Goal: Transaction & Acquisition: Book appointment/travel/reservation

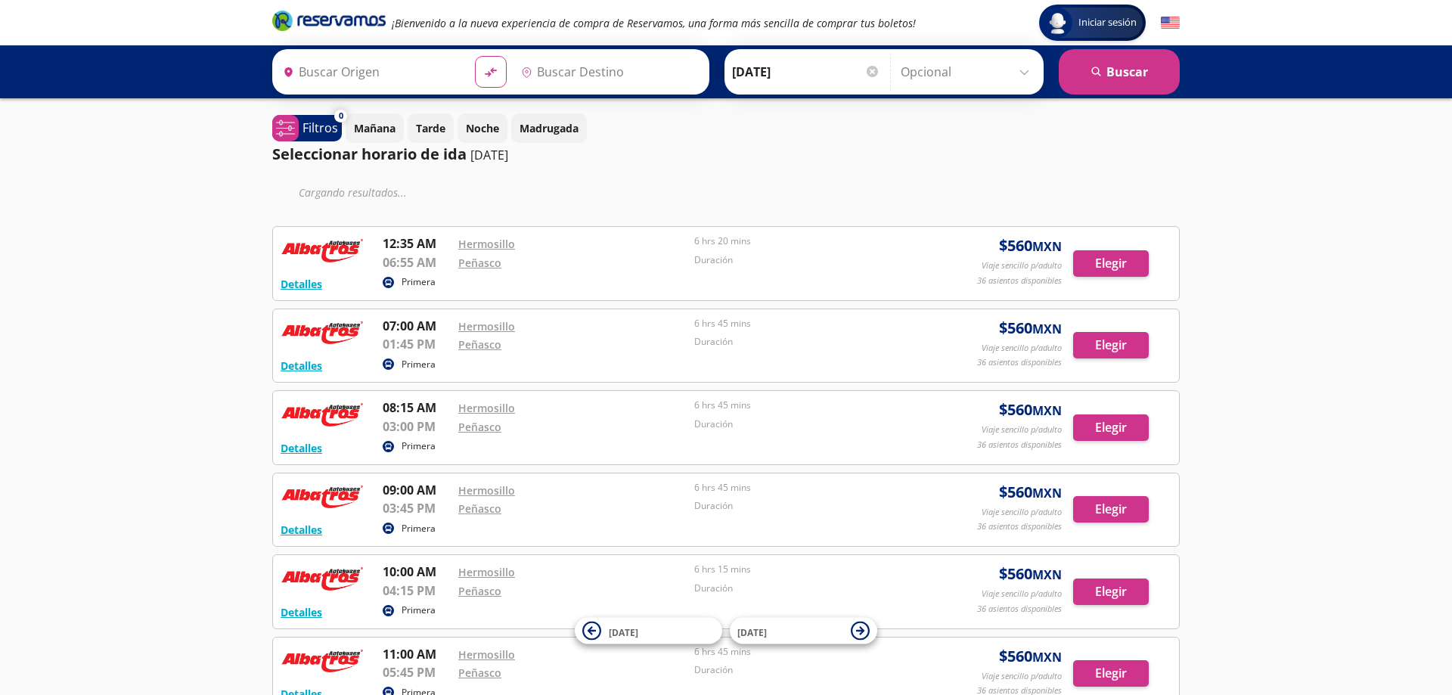
type input "Hermosillo, [GEOGRAPHIC_DATA]"
type input "[GEOGRAPHIC_DATA], [GEOGRAPHIC_DATA]"
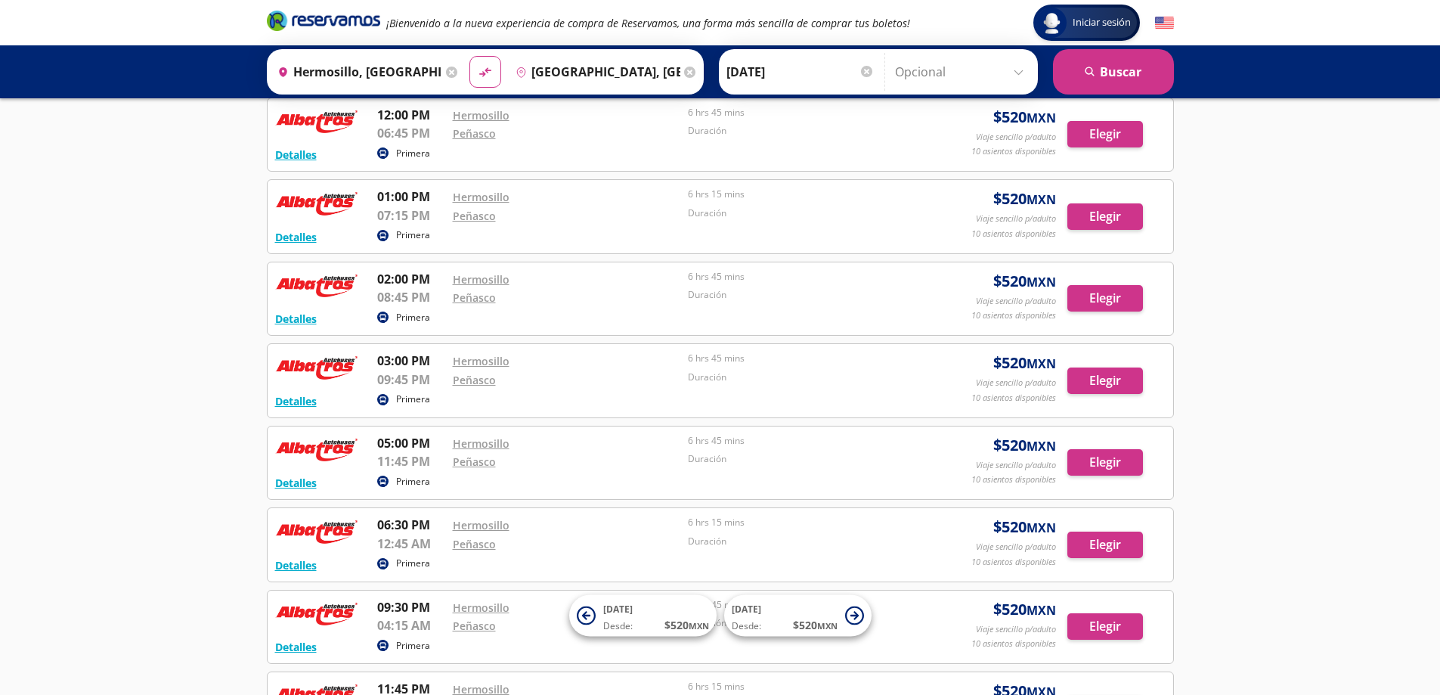
scroll to position [529, 0]
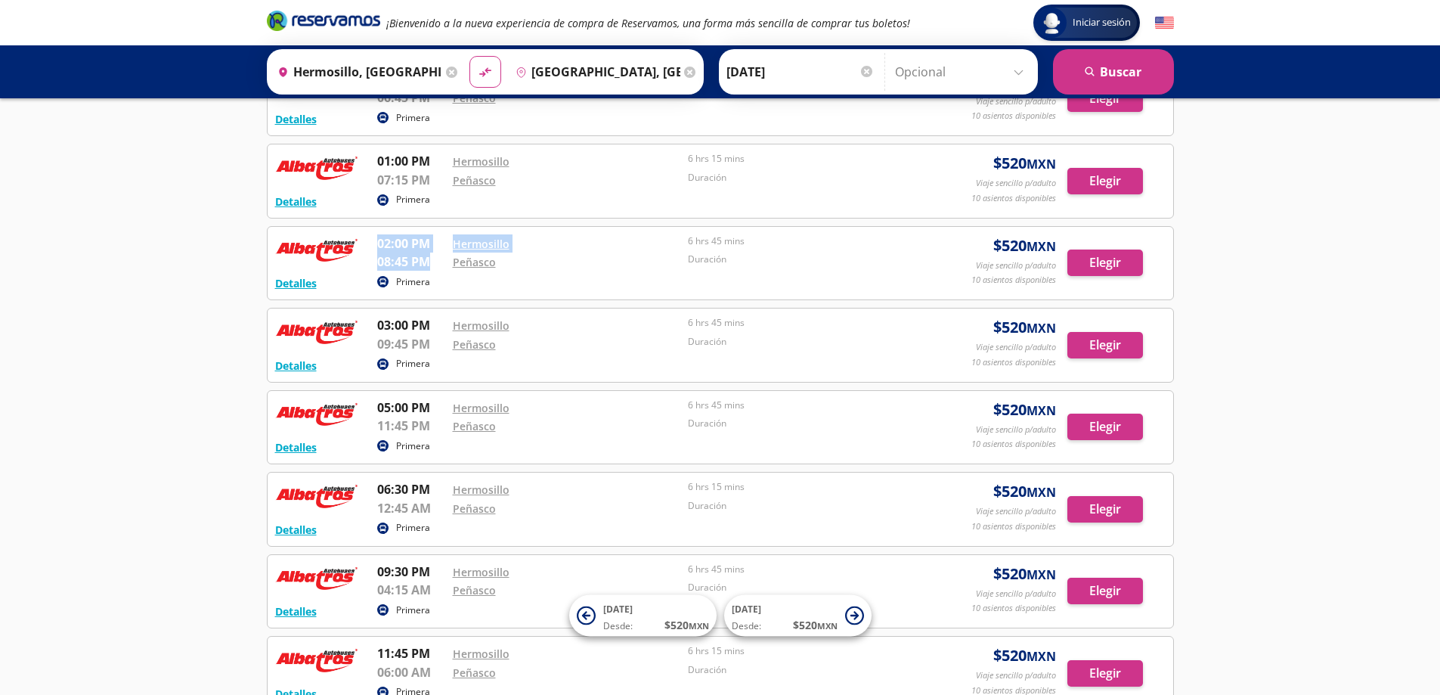
drag, startPoint x: 379, startPoint y: 248, endPoint x: 427, endPoint y: 254, distance: 48.8
click at [430, 254] on div "02:00 PM Hermosillo 08:45 PM Peñasco 6 hrs 45 mins Duración" at bounding box center [646, 253] width 539 height 38
click at [403, 255] on p "08:45 PM" at bounding box center [411, 262] width 68 height 18
drag, startPoint x: 998, startPoint y: 245, endPoint x: 1061, endPoint y: 243, distance: 62.8
click at [1043, 243] on span "$ 520 MXN" at bounding box center [1025, 245] width 63 height 23
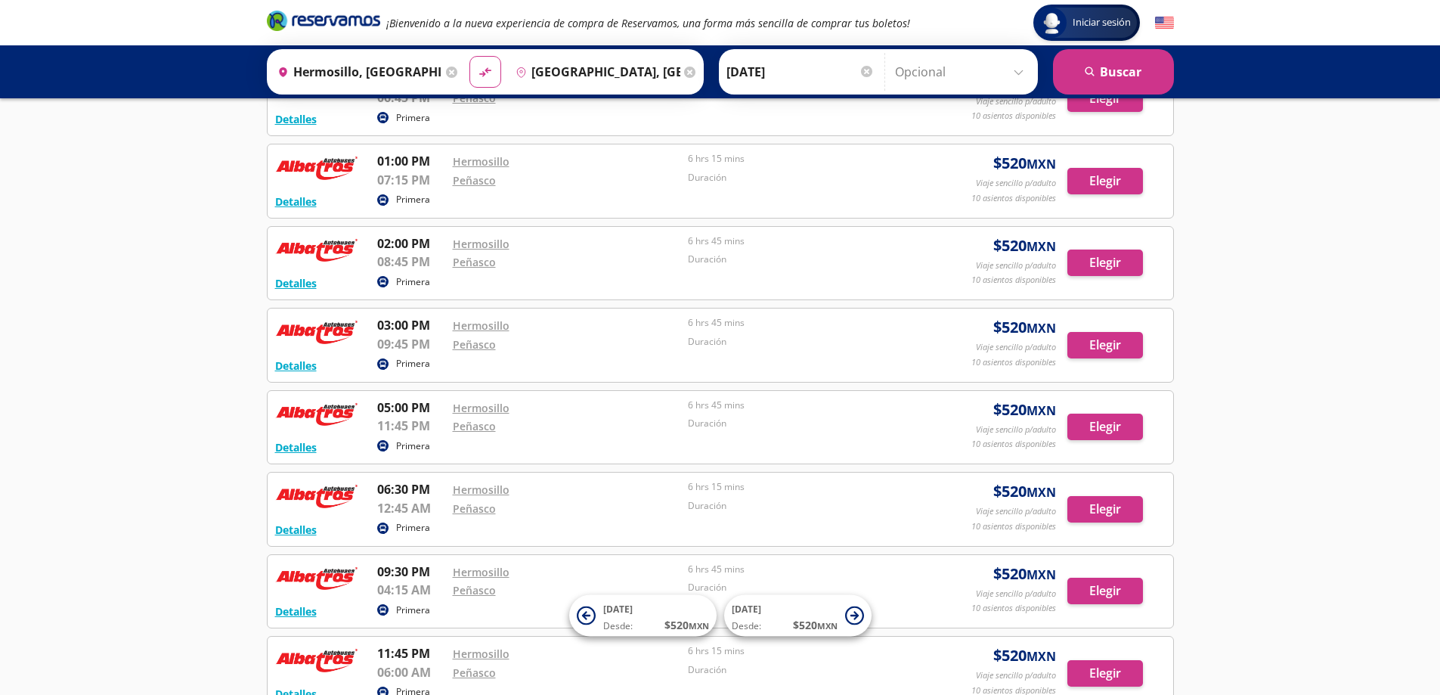
click at [1240, 242] on div "Iniciar sesión Iniciar sesión ¡Bienvenido a la nueva experiencia de compra de R…" at bounding box center [720, 152] width 1440 height 1362
drag, startPoint x: 997, startPoint y: 240, endPoint x: 1062, endPoint y: 242, distance: 65.8
click at [1039, 242] on span "$ 520 MXN" at bounding box center [1025, 245] width 63 height 23
click at [1167, 244] on div "Detalles Primera 02:00 PM Hermosillo 08:45 PM Peñasco 6 hrs 45 mins Duración $ …" at bounding box center [720, 263] width 907 height 75
drag, startPoint x: 381, startPoint y: 327, endPoint x: 420, endPoint y: 329, distance: 39.4
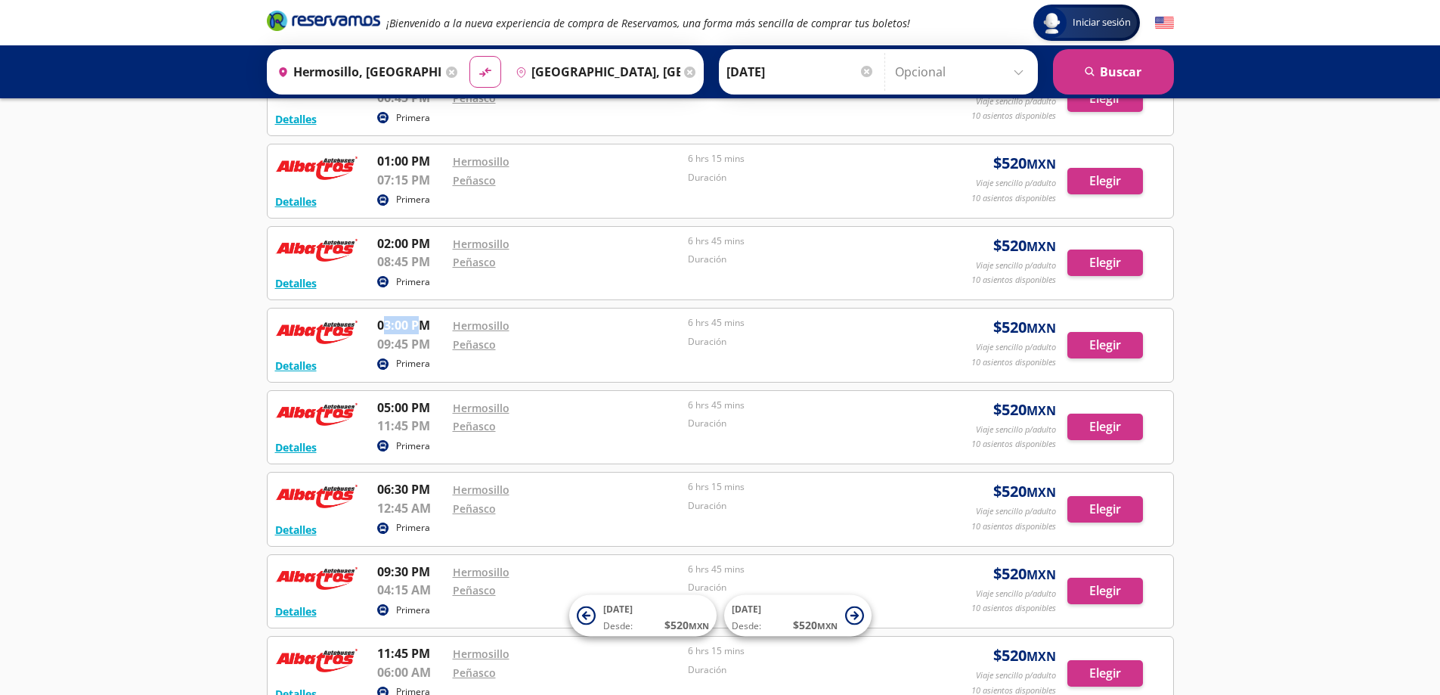
click at [420, 327] on p "03:00 PM" at bounding box center [411, 325] width 68 height 18
click at [379, 341] on p "09:45 PM" at bounding box center [411, 344] width 68 height 18
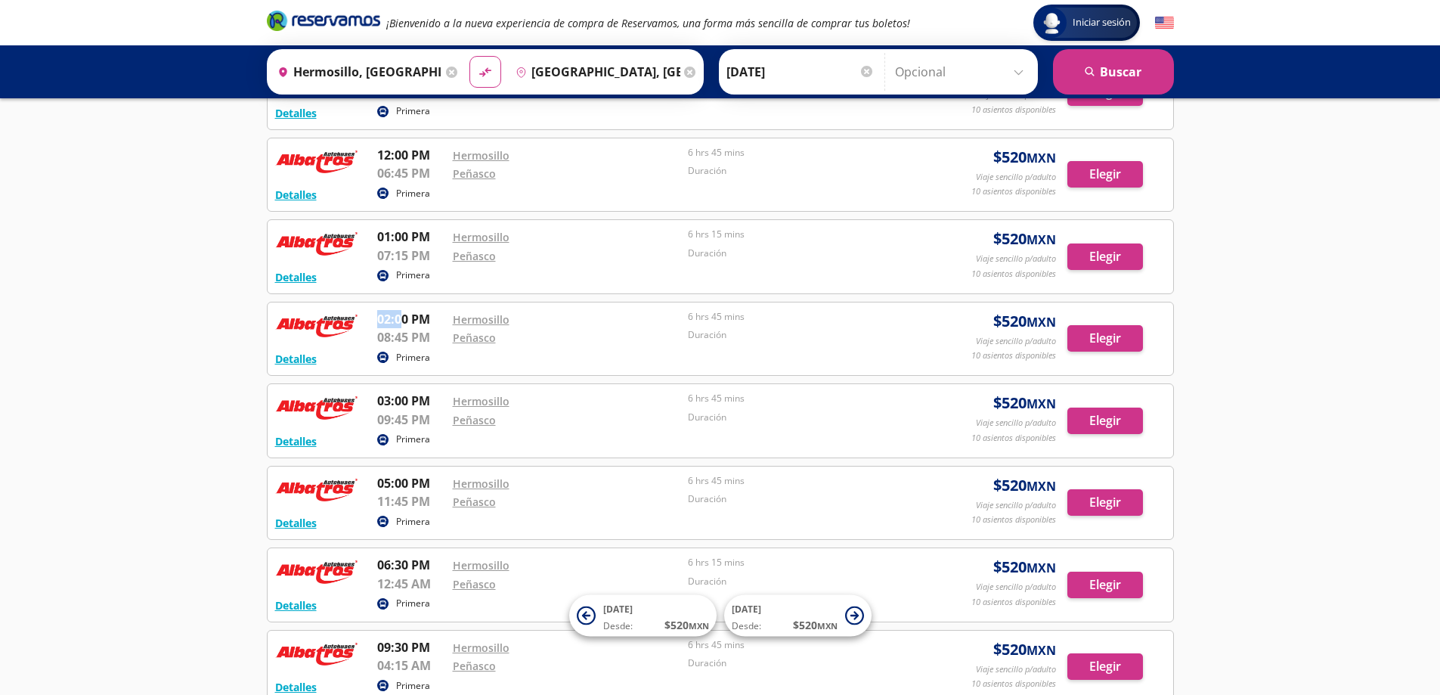
drag, startPoint x: 388, startPoint y: 319, endPoint x: 401, endPoint y: 318, distance: 13.7
click at [401, 318] on p "02:00 PM" at bounding box center [411, 319] width 68 height 18
drag, startPoint x: 381, startPoint y: 237, endPoint x: 426, endPoint y: 239, distance: 44.6
click at [426, 239] on p "01:00 PM" at bounding box center [411, 237] width 68 height 18
drag, startPoint x: 381, startPoint y: 314, endPoint x: 424, endPoint y: 315, distance: 43.1
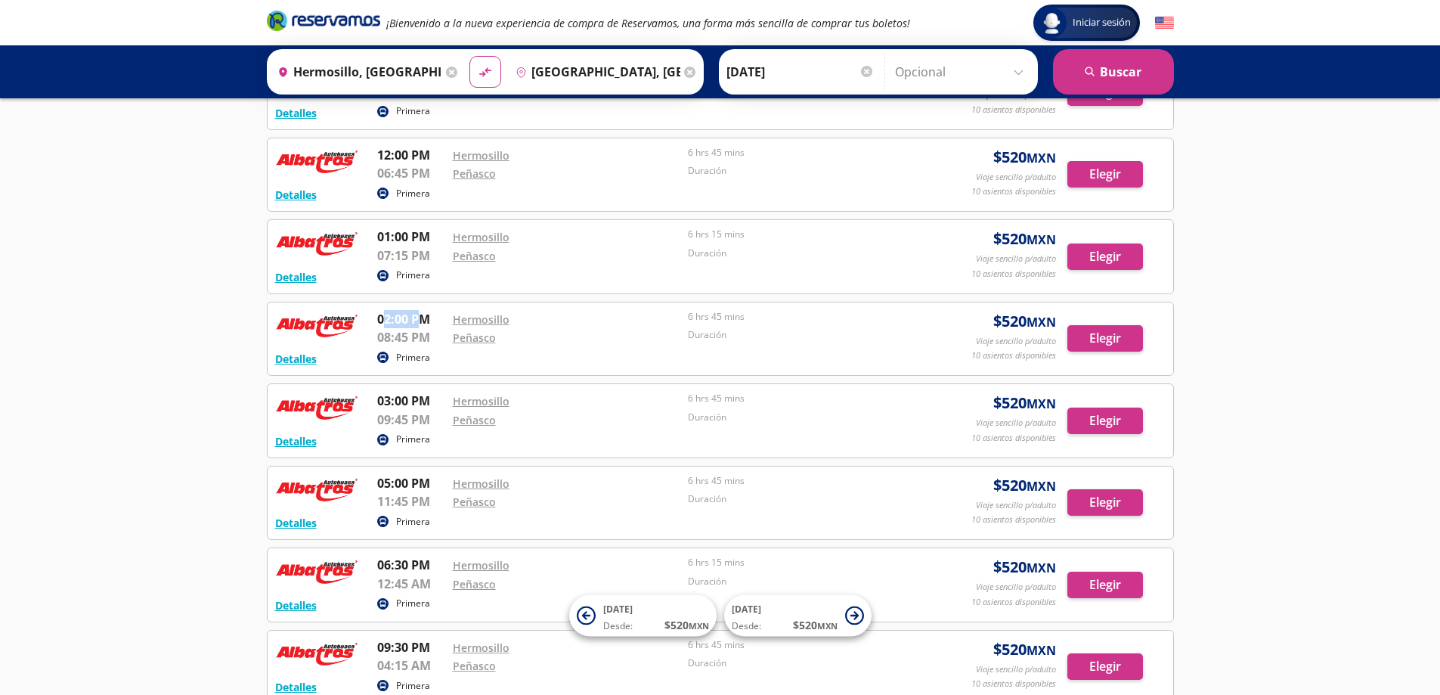
click at [424, 315] on p "02:00 PM" at bounding box center [411, 319] width 68 height 18
click at [383, 319] on p "02:00 PM" at bounding box center [411, 319] width 68 height 18
click at [390, 320] on p "02:00 PM" at bounding box center [411, 319] width 68 height 18
click at [1108, 340] on button "Elegir" at bounding box center [1106, 338] width 76 height 26
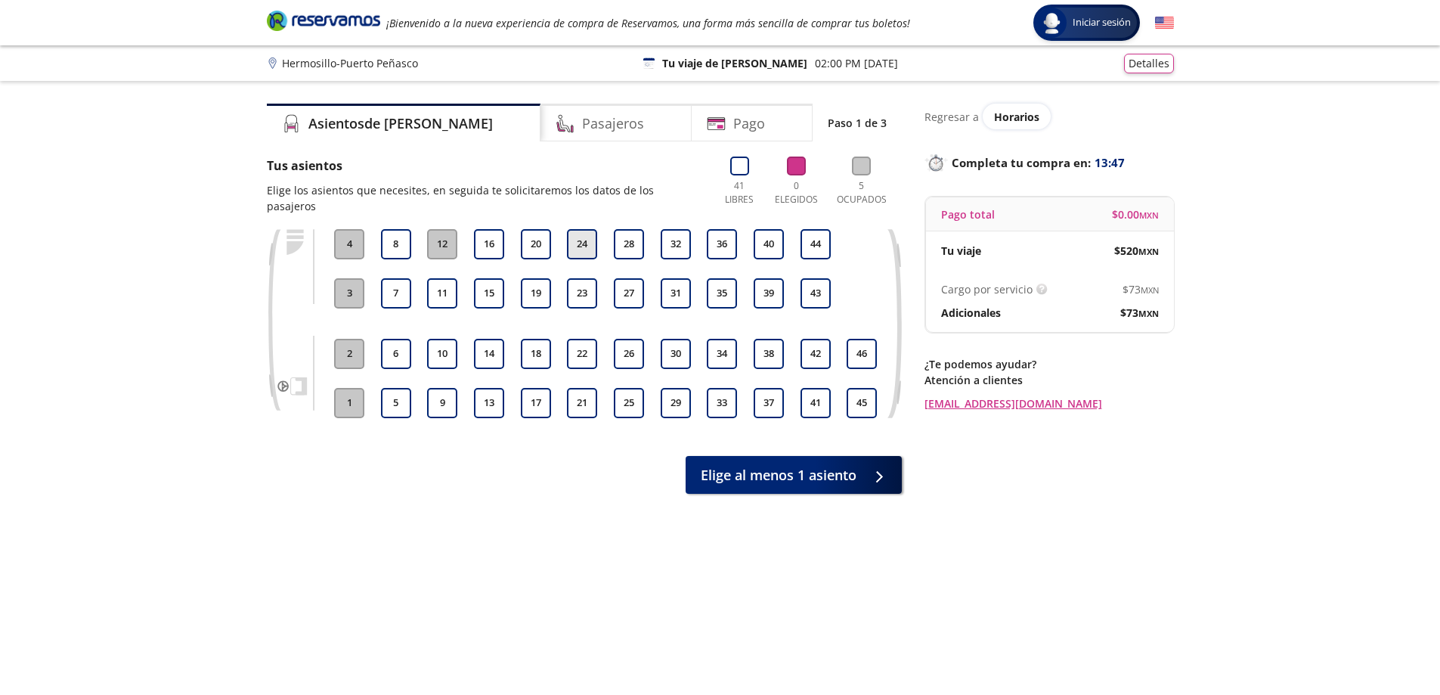
click at [574, 234] on button "24" at bounding box center [582, 244] width 30 height 30
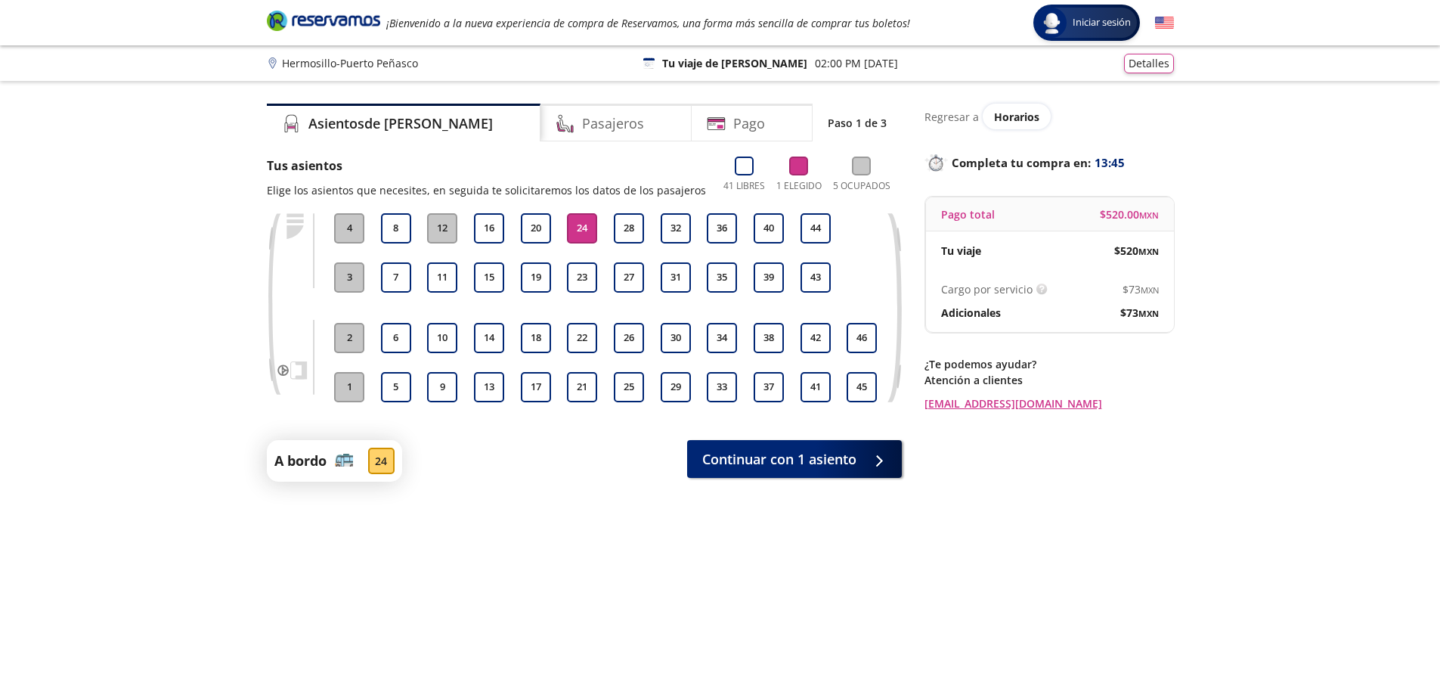
click at [580, 232] on button "24" at bounding box center [582, 228] width 30 height 30
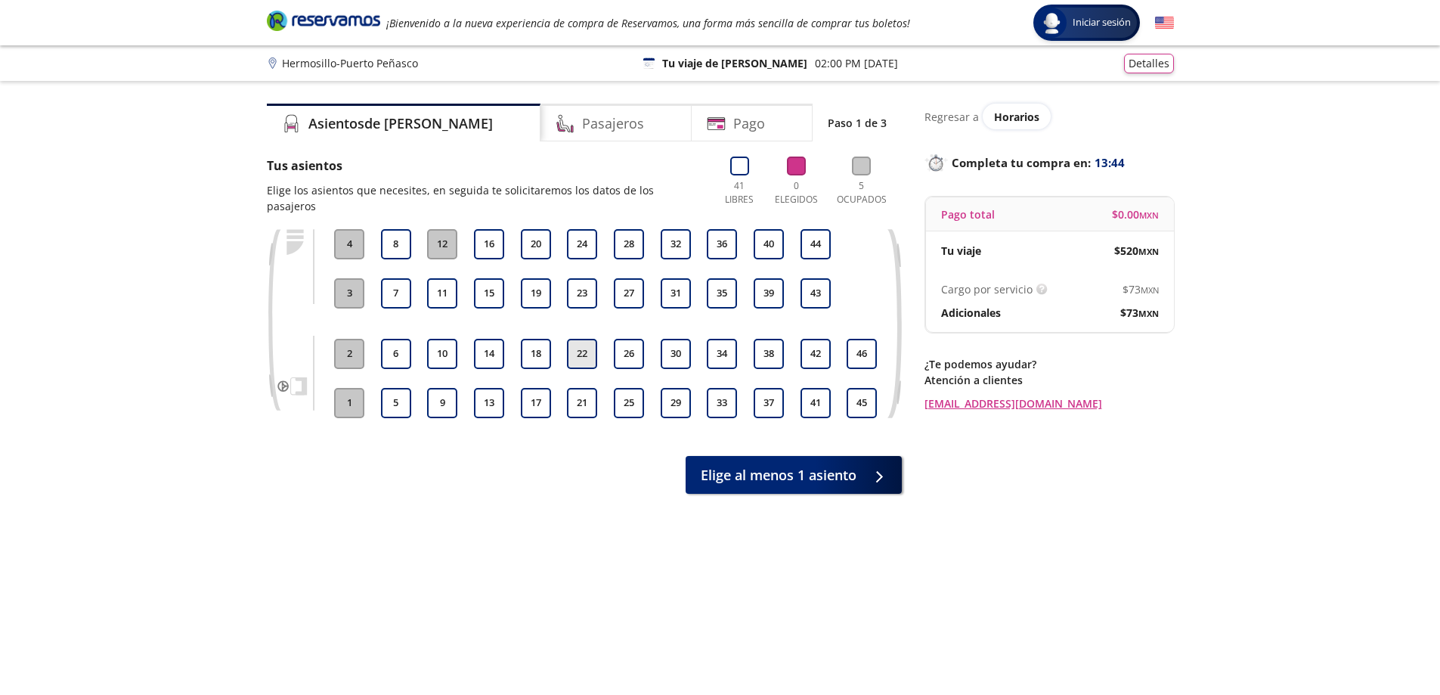
click at [581, 339] on button "22" at bounding box center [582, 354] width 30 height 30
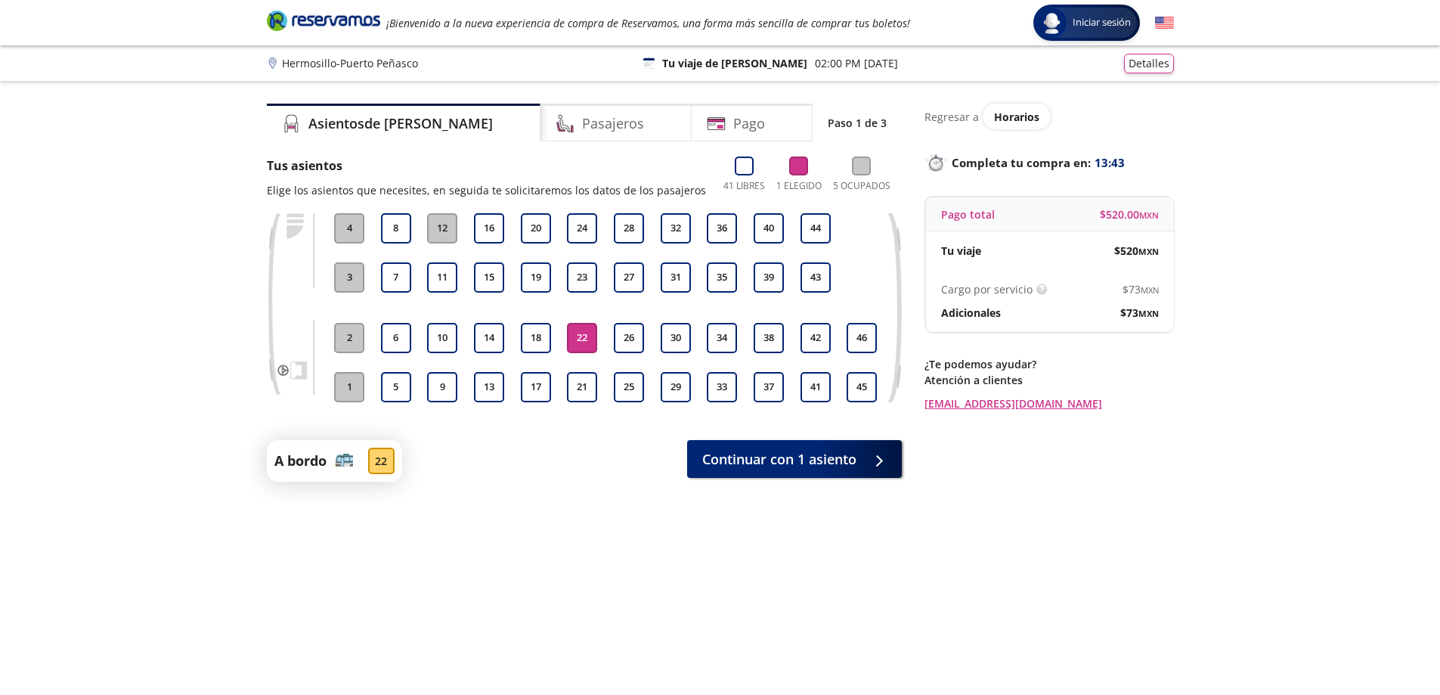
click at [584, 339] on button "22" at bounding box center [582, 338] width 30 height 30
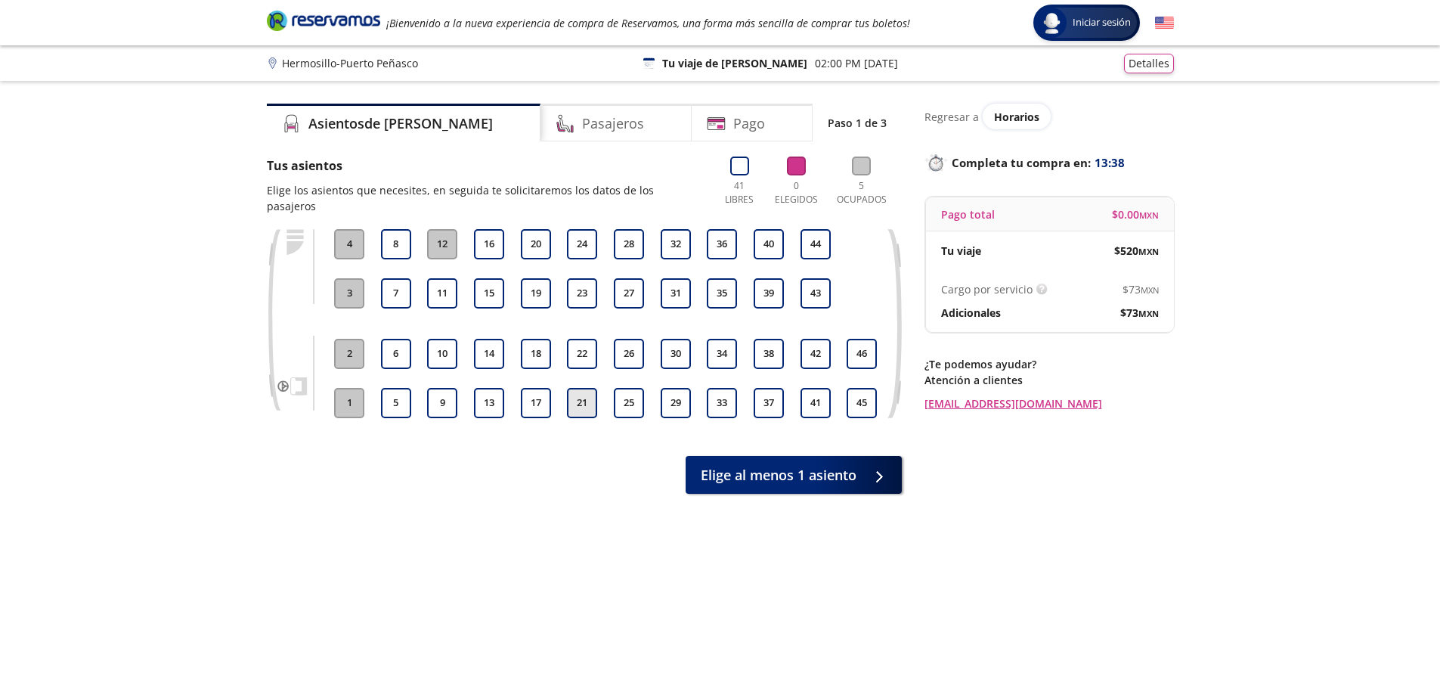
click at [582, 389] on button "21" at bounding box center [582, 403] width 30 height 30
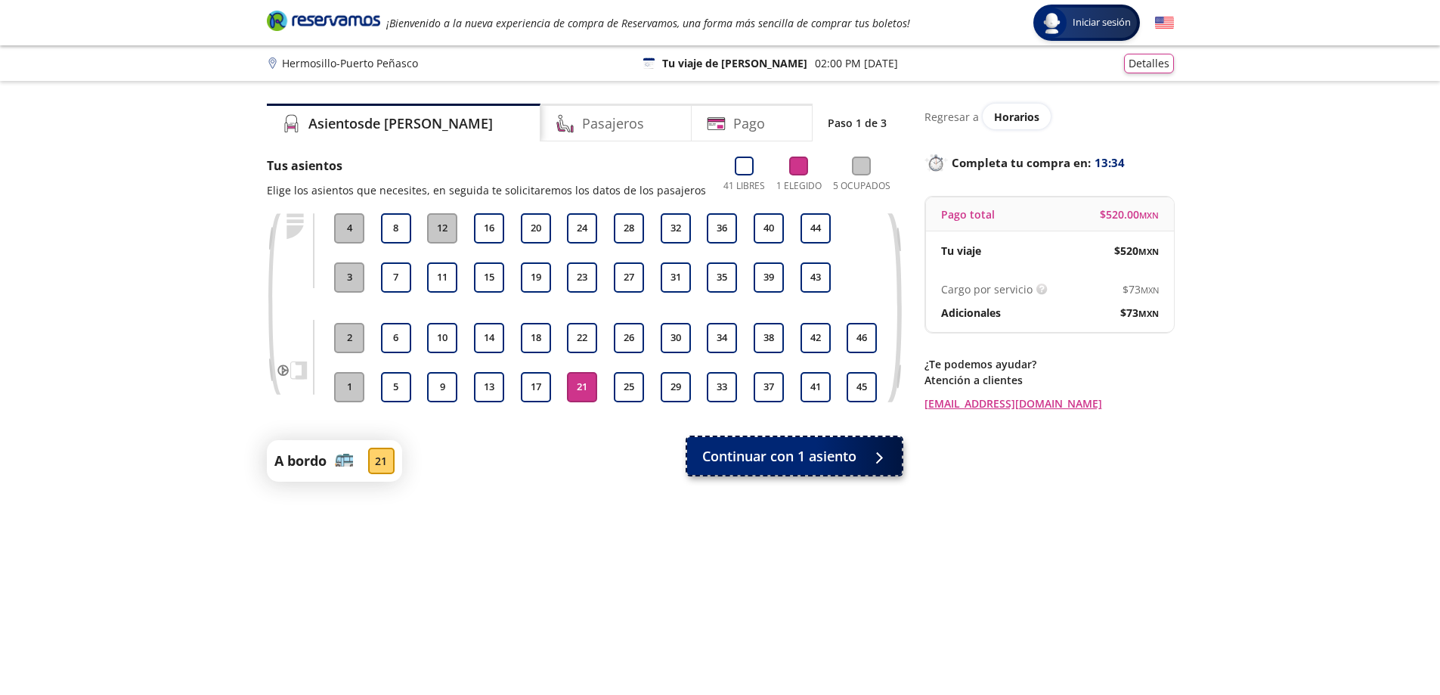
click at [855, 460] on span "Continuar con 1 asiento" at bounding box center [779, 456] width 154 height 20
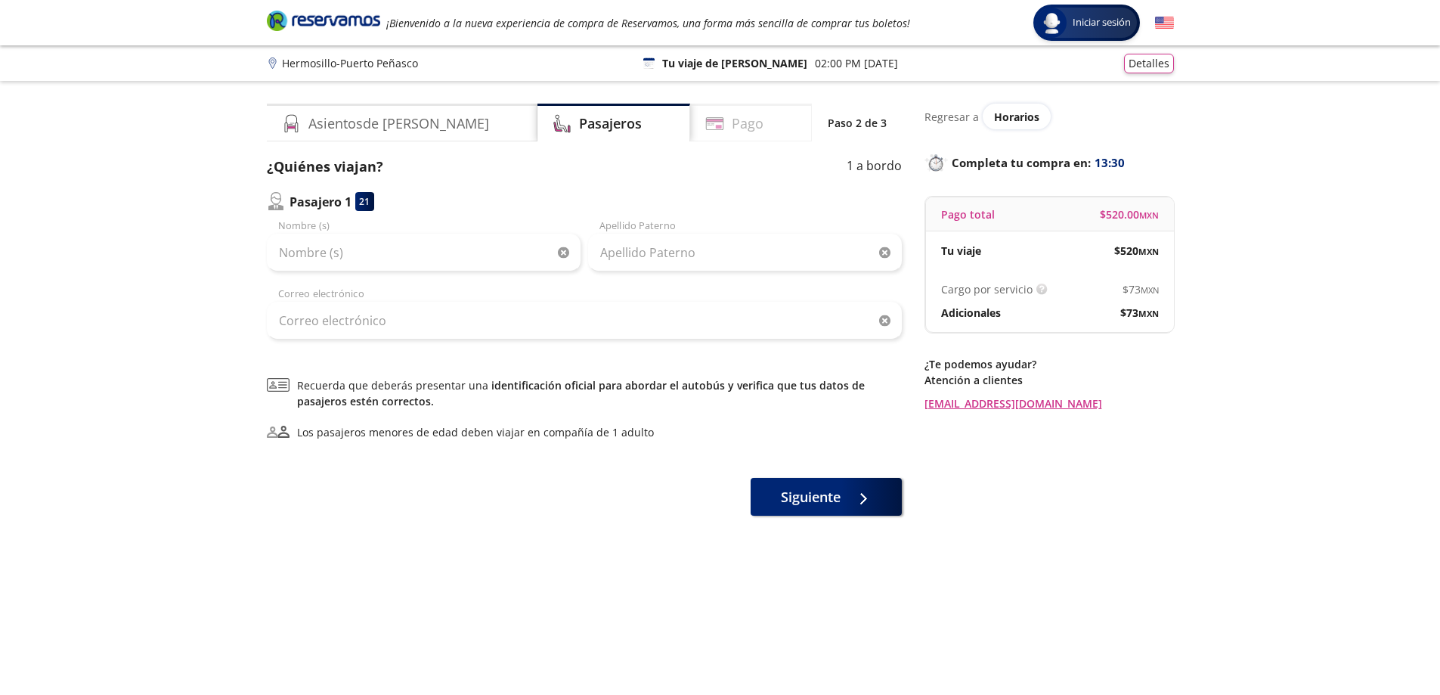
click at [732, 122] on h4 "Pago" at bounding box center [748, 123] width 32 height 20
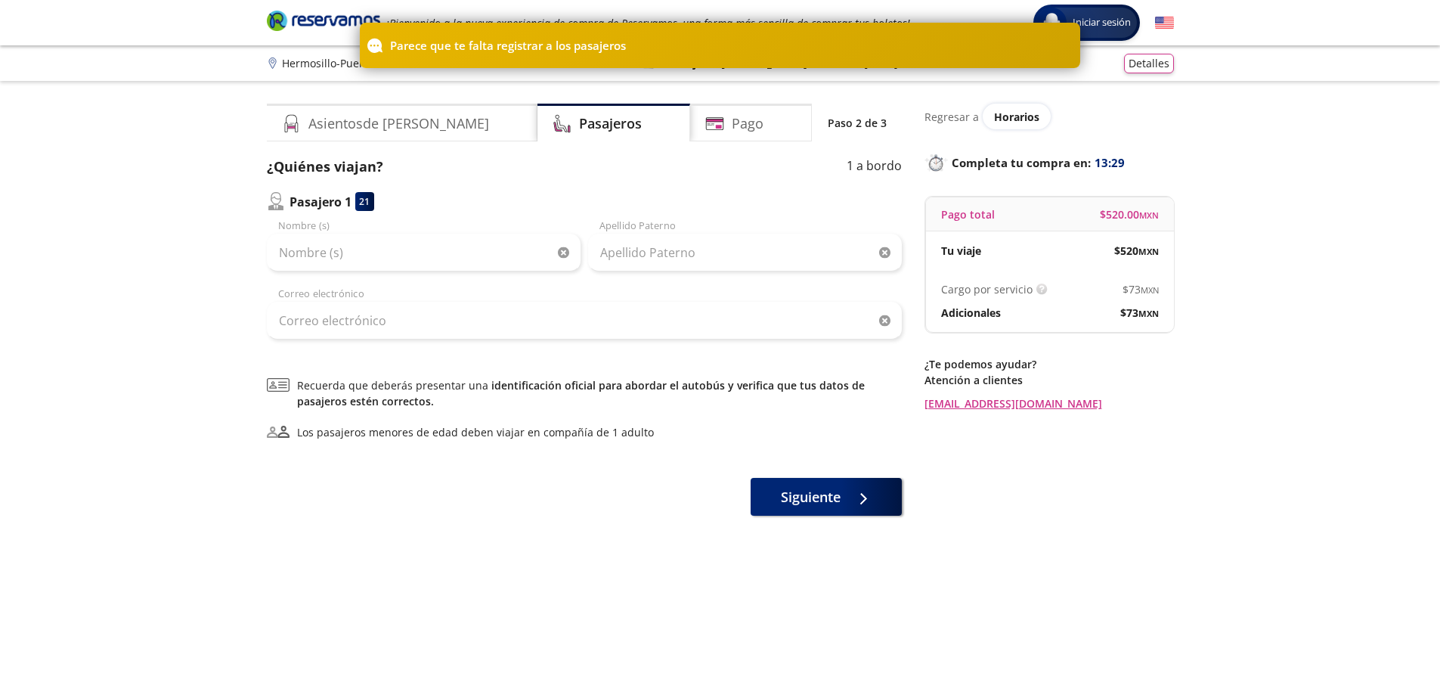
click at [355, 200] on div "21" at bounding box center [364, 201] width 19 height 19
click at [709, 200] on div "Pasajero 1 21" at bounding box center [584, 201] width 635 height 19
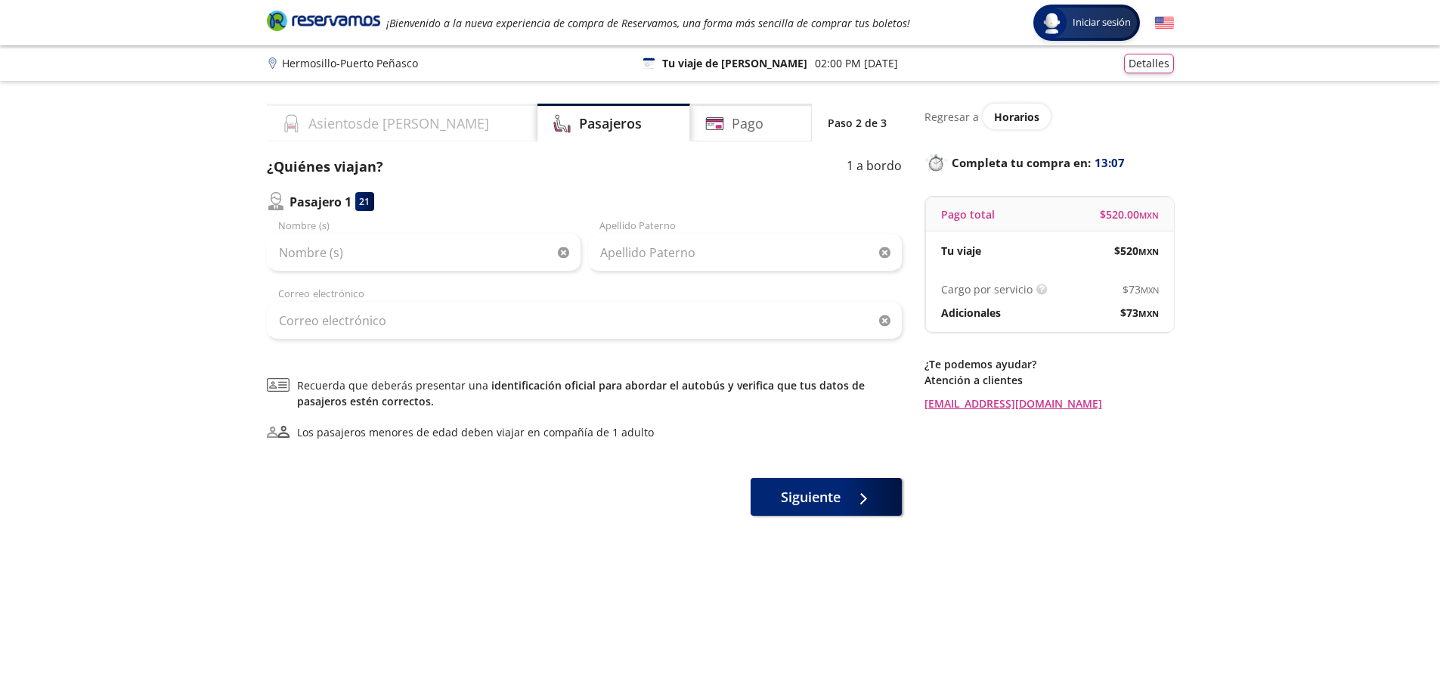
click at [406, 133] on div "Asientos de [PERSON_NAME]" at bounding box center [402, 123] width 271 height 38
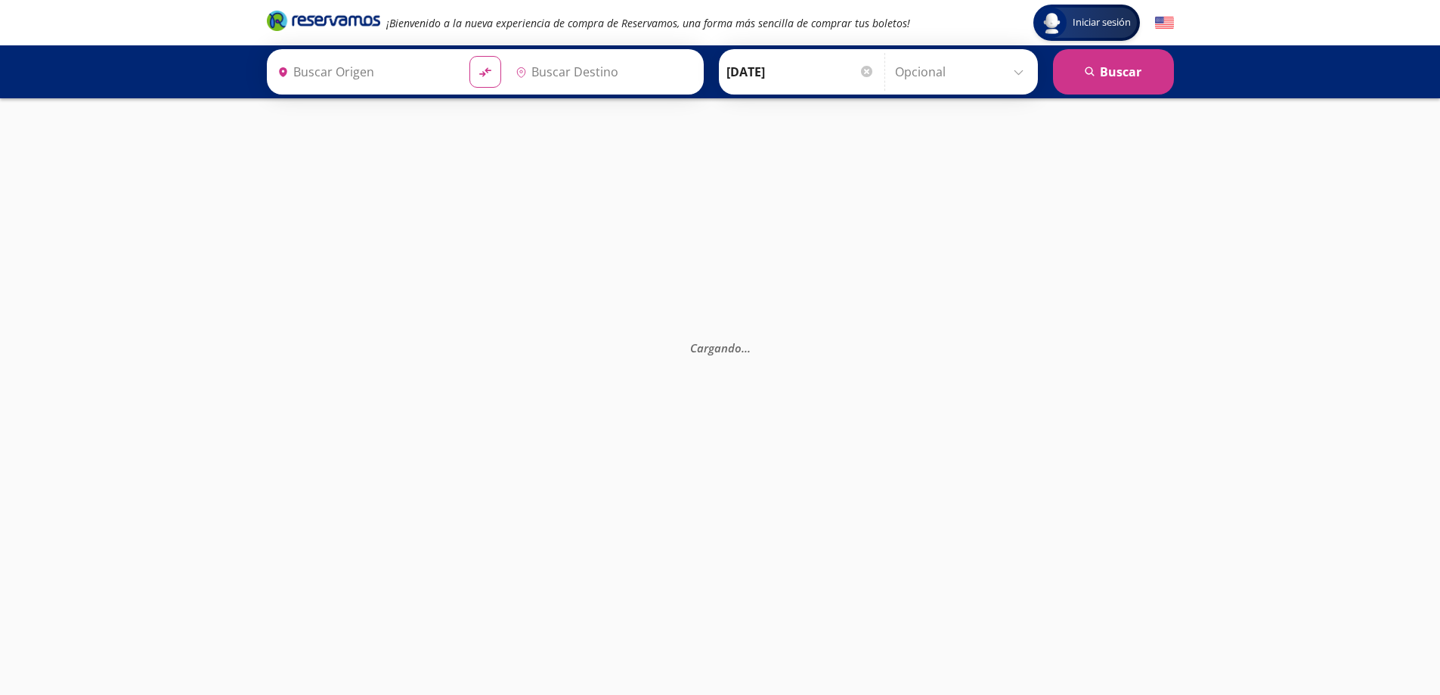
type input "Hermosillo, [GEOGRAPHIC_DATA]"
type input "[GEOGRAPHIC_DATA], [GEOGRAPHIC_DATA]"
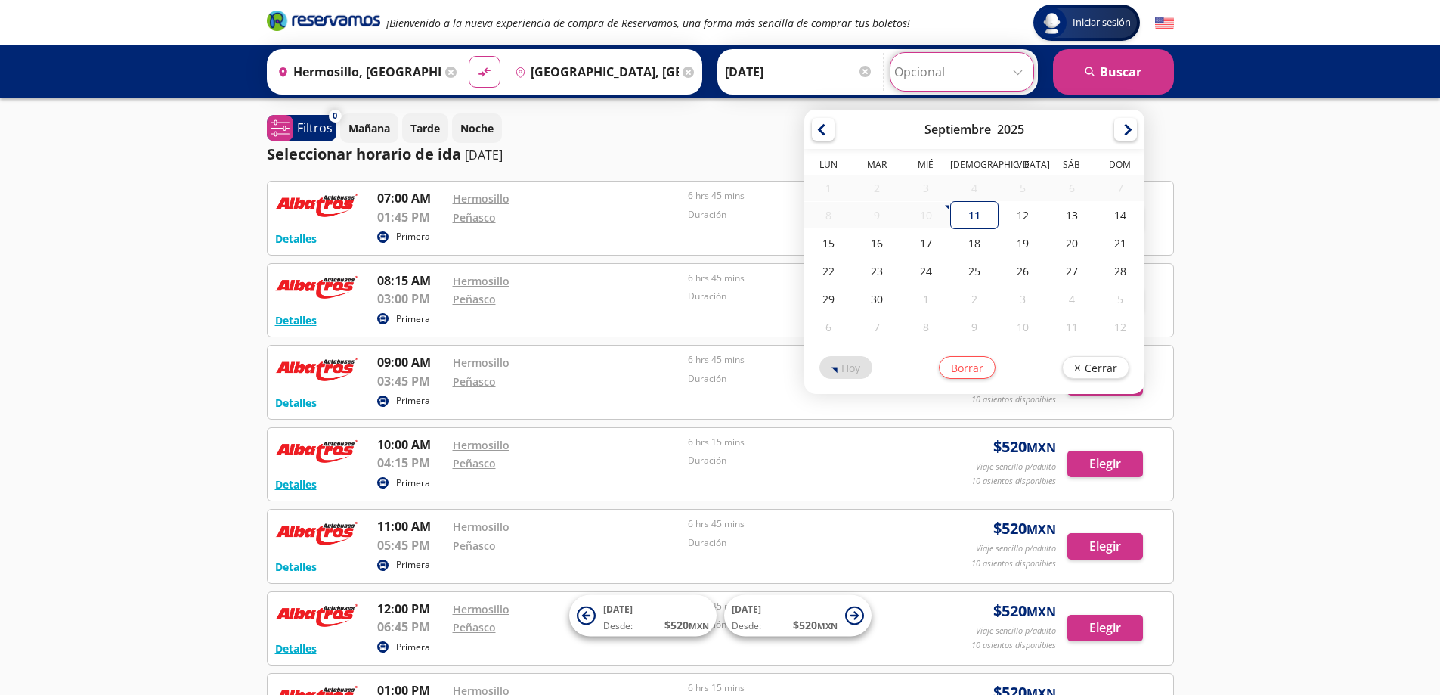
click at [974, 82] on input "Opcional" at bounding box center [961, 72] width 135 height 38
click at [1345, 160] on div "Iniciar sesión Iniciar sesión ¡Bienvenido a la nueva experiencia de compra de R…" at bounding box center [720, 557] width 1440 height 1115
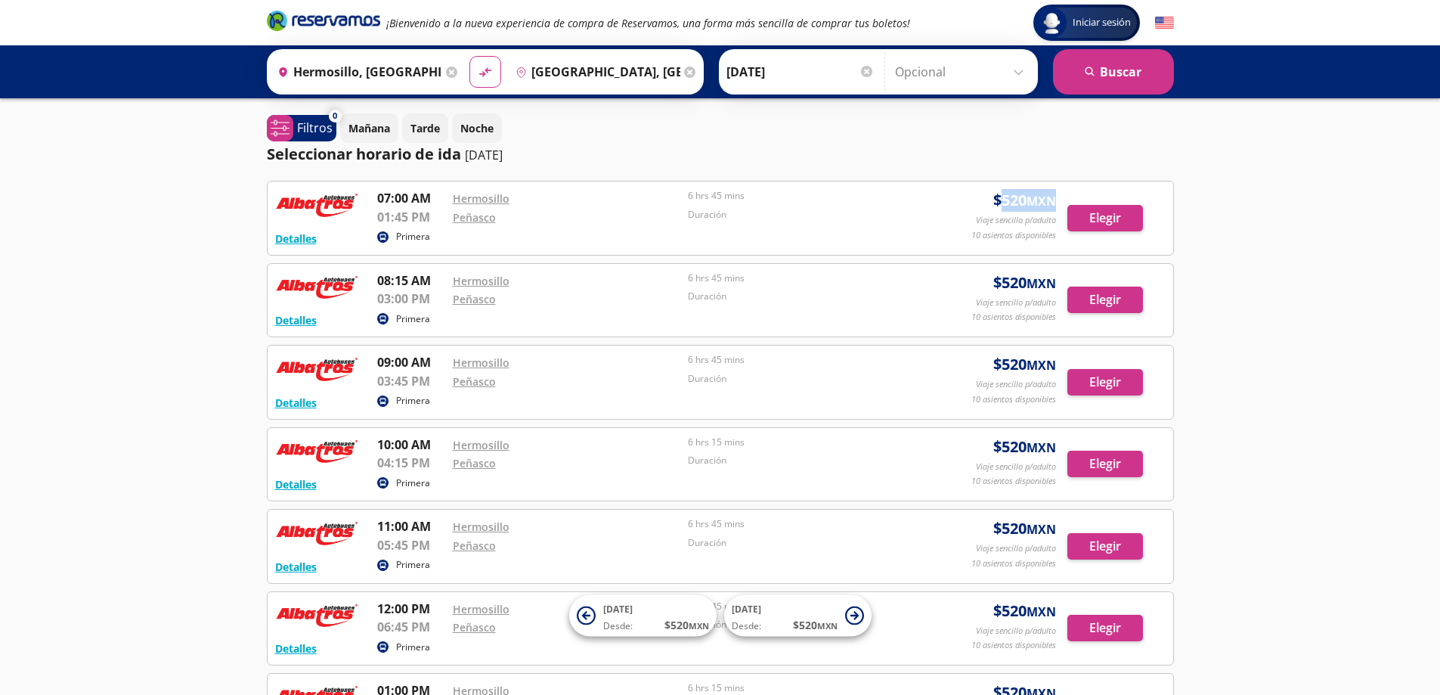
drag, startPoint x: 1000, startPoint y: 204, endPoint x: 1108, endPoint y: 197, distance: 109.1
click at [1052, 202] on span "$ 520 MXN" at bounding box center [1025, 200] width 63 height 23
click at [1228, 195] on div "Iniciar sesión Iniciar sesión ¡Bienvenido a la nueva experiencia de compra de R…" at bounding box center [720, 557] width 1440 height 1115
drag, startPoint x: 1001, startPoint y: 202, endPoint x: 1052, endPoint y: 200, distance: 51.4
click at [1046, 200] on span "$ 520 MXN" at bounding box center [1025, 200] width 63 height 23
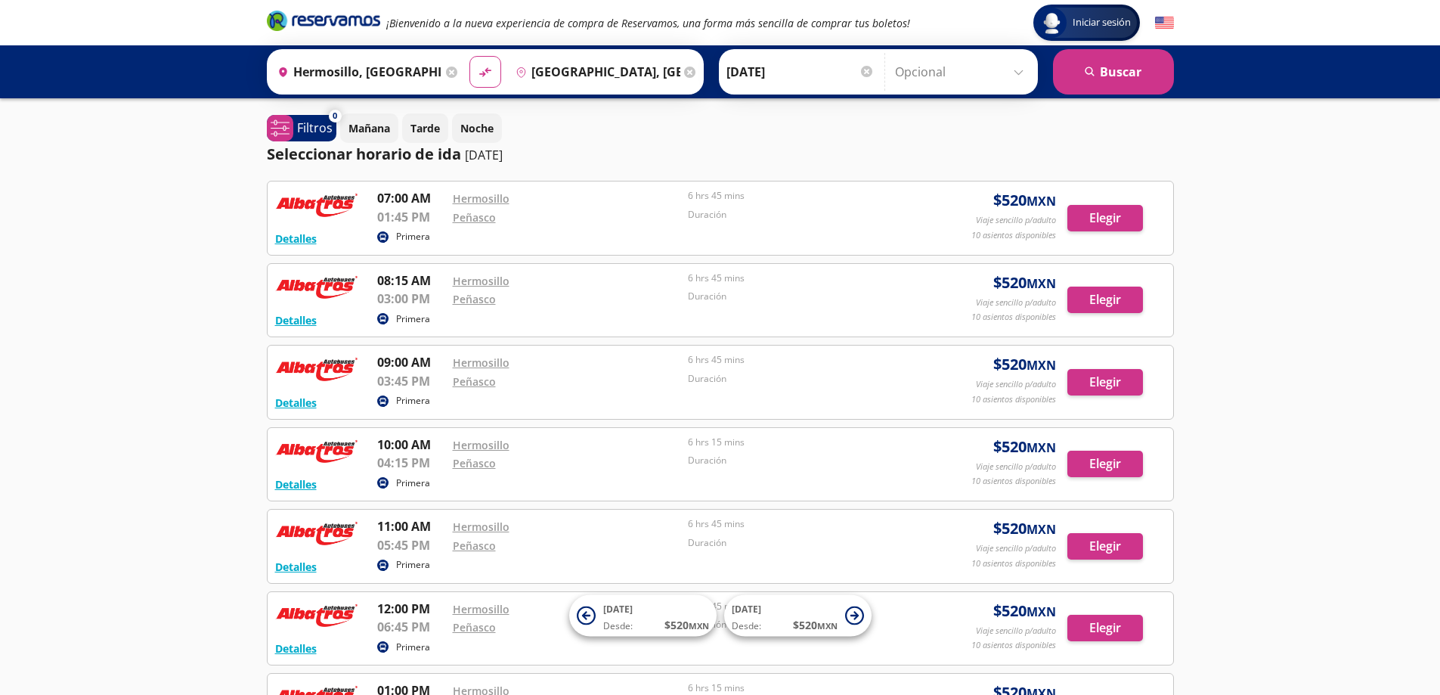
click at [1180, 191] on div "0 system-uicons:filtering Filtros chevron [DATE] Tarde Noche Seleccionar horari…" at bounding box center [720, 576] width 922 height 926
click at [826, 617] on span "$ 520 MXN" at bounding box center [815, 625] width 45 height 16
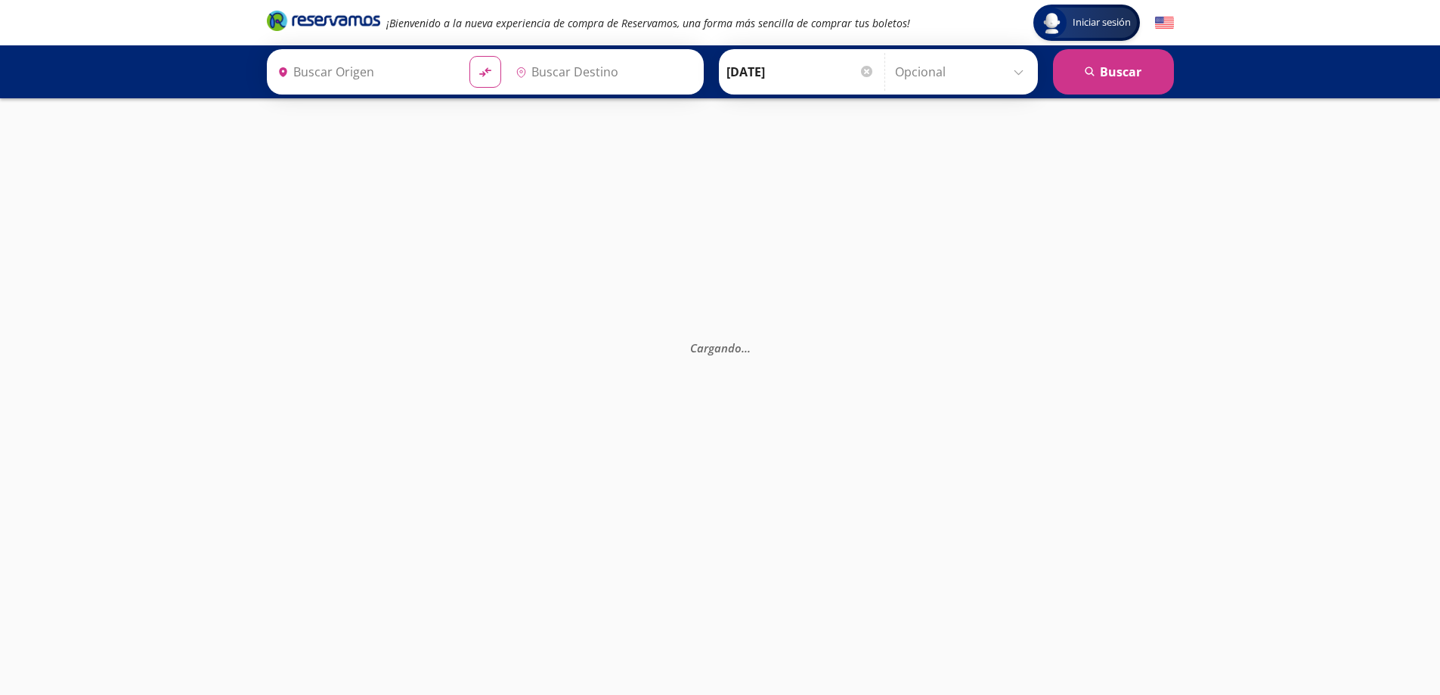
type input "[GEOGRAPHIC_DATA], [GEOGRAPHIC_DATA]"
type input "Hermosillo, [GEOGRAPHIC_DATA]"
type input "[GEOGRAPHIC_DATA], [GEOGRAPHIC_DATA]"
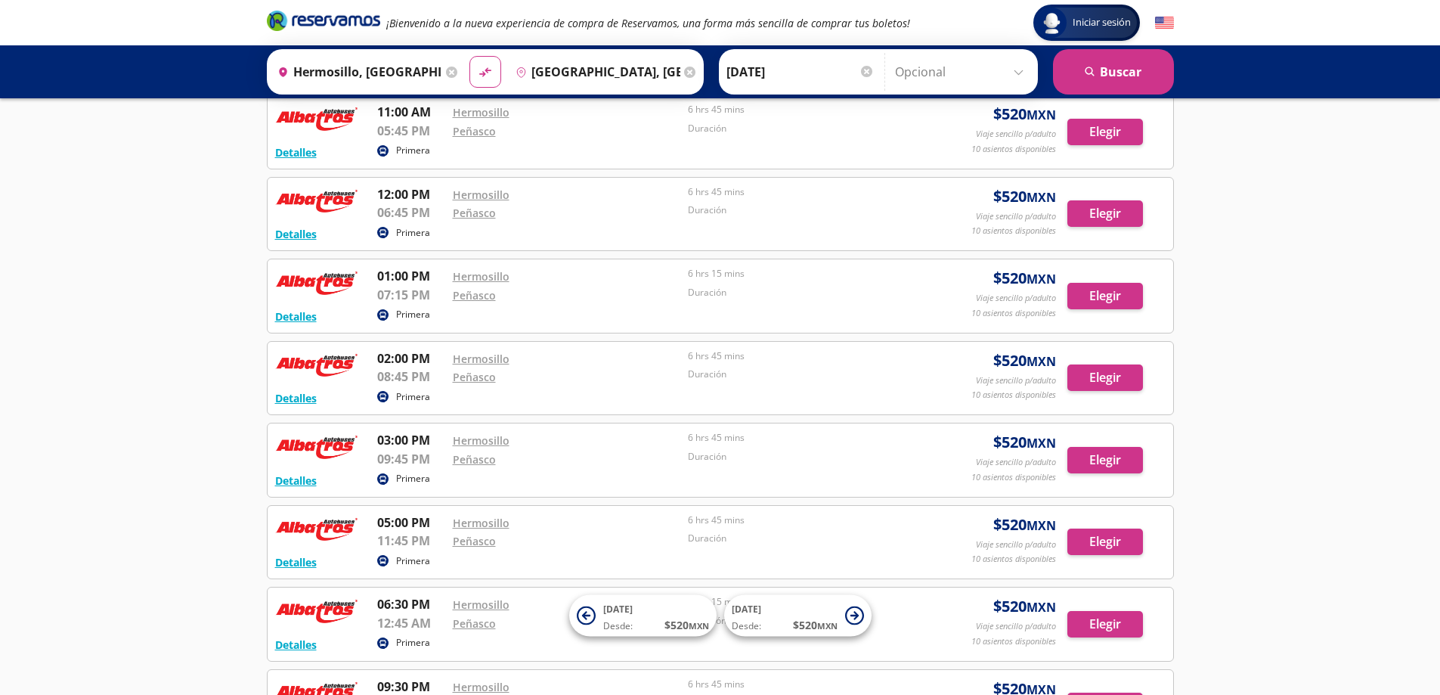
scroll to position [496, 0]
click at [1091, 302] on button "Elegir" at bounding box center [1106, 296] width 76 height 26
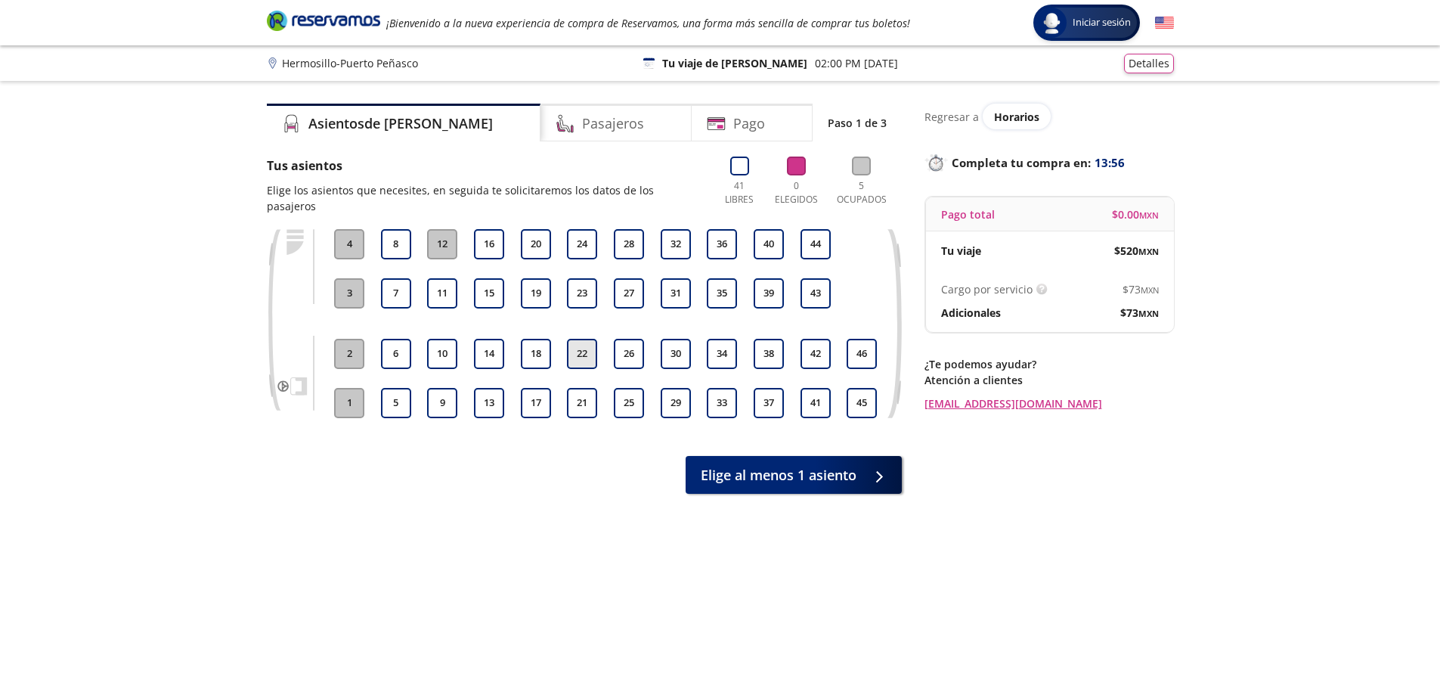
click at [578, 339] on button "22" at bounding box center [582, 354] width 30 height 30
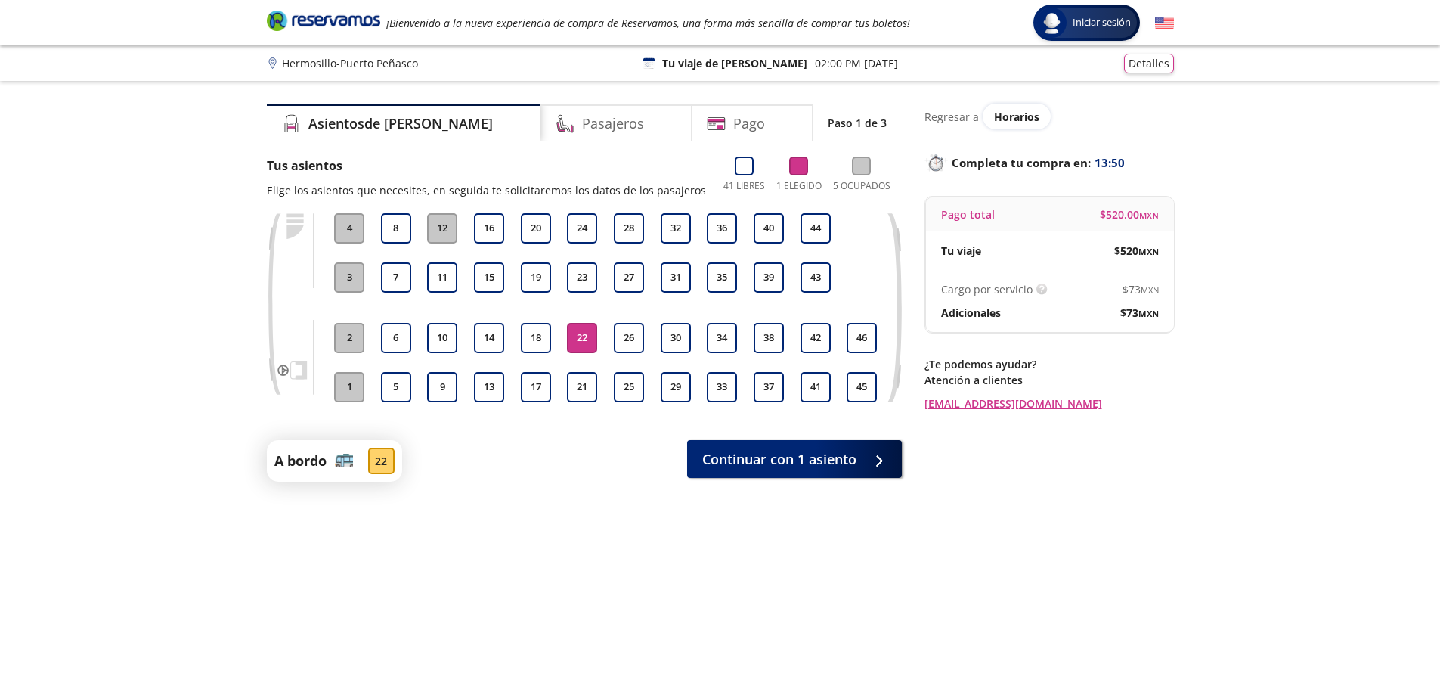
click at [313, 468] on p "A bordo" at bounding box center [300, 461] width 52 height 20
click at [384, 464] on div "22" at bounding box center [381, 461] width 26 height 26
click at [860, 454] on button "Continuar con 1 asiento" at bounding box center [794, 456] width 215 height 38
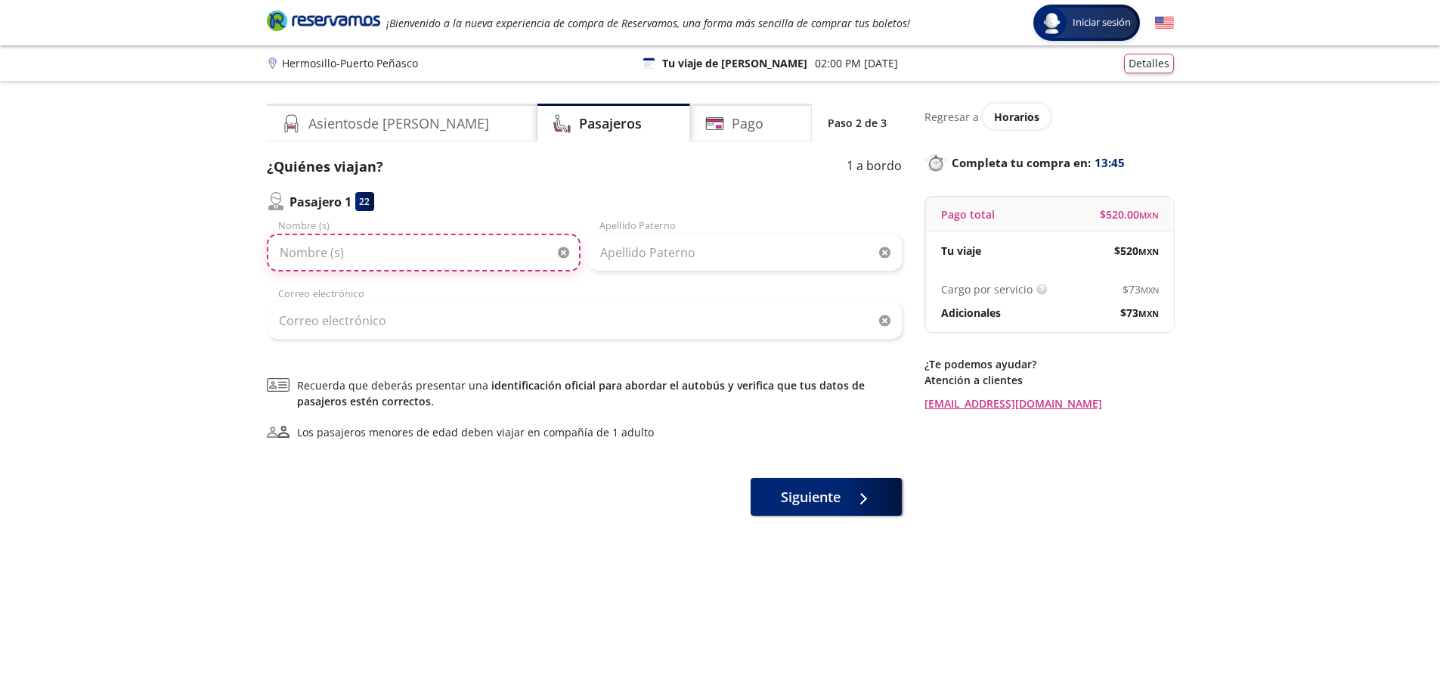
click at [401, 256] on input "Nombre (s)" at bounding box center [424, 253] width 314 height 38
type input "[PERSON_NAME]"
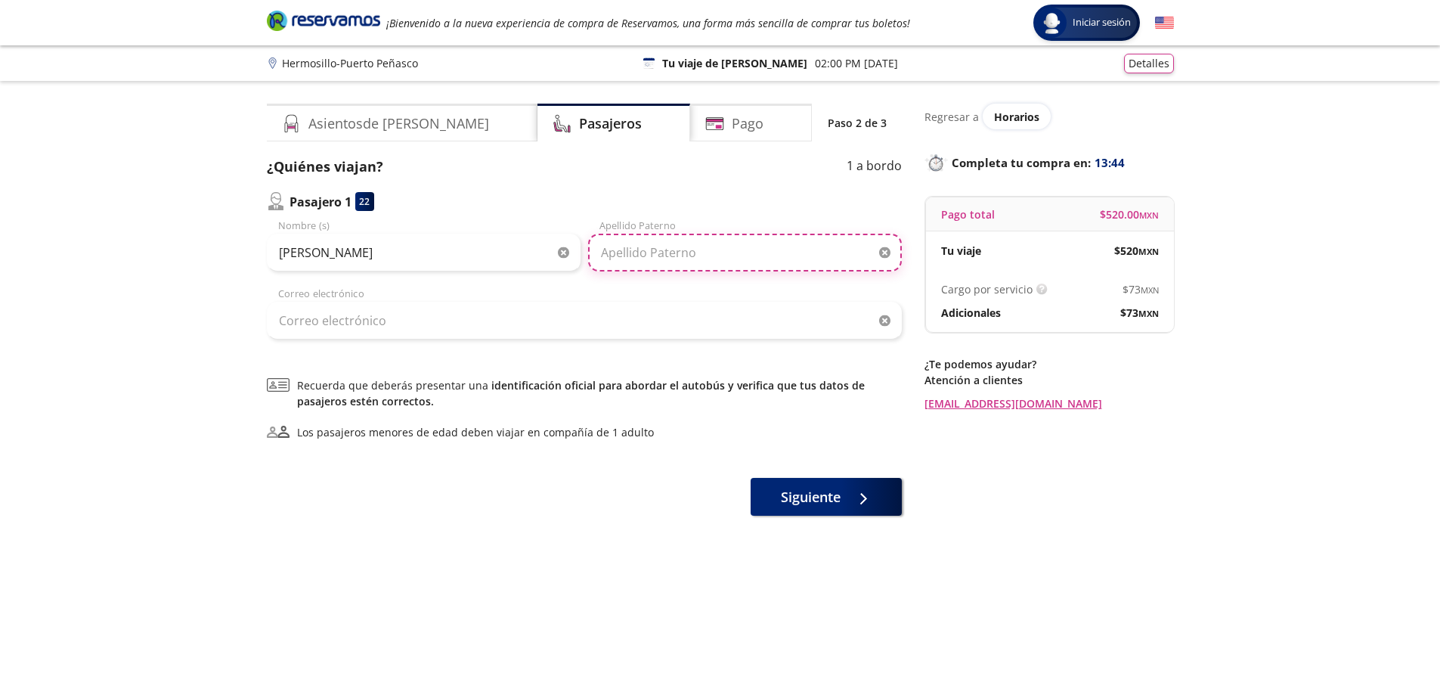
type input "[PERSON_NAME]"
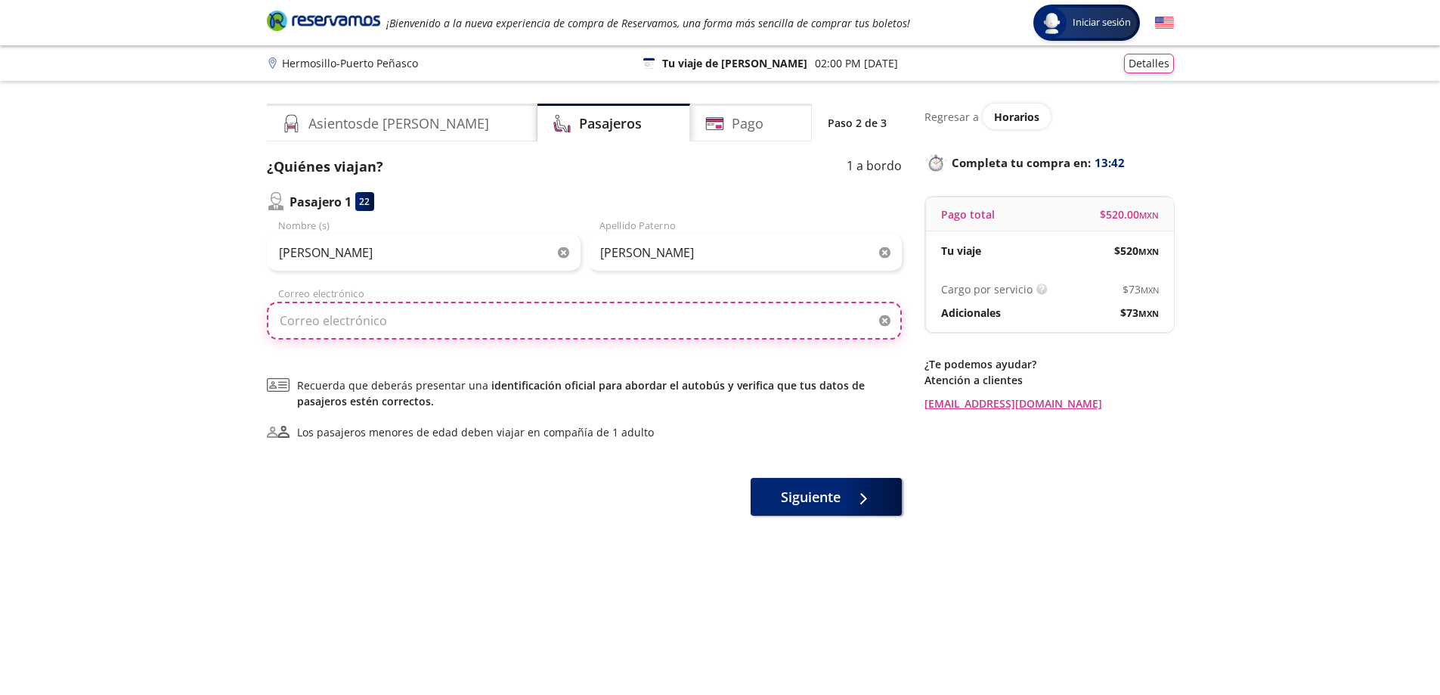
click at [469, 320] on input "Correo electrónico" at bounding box center [584, 321] width 635 height 38
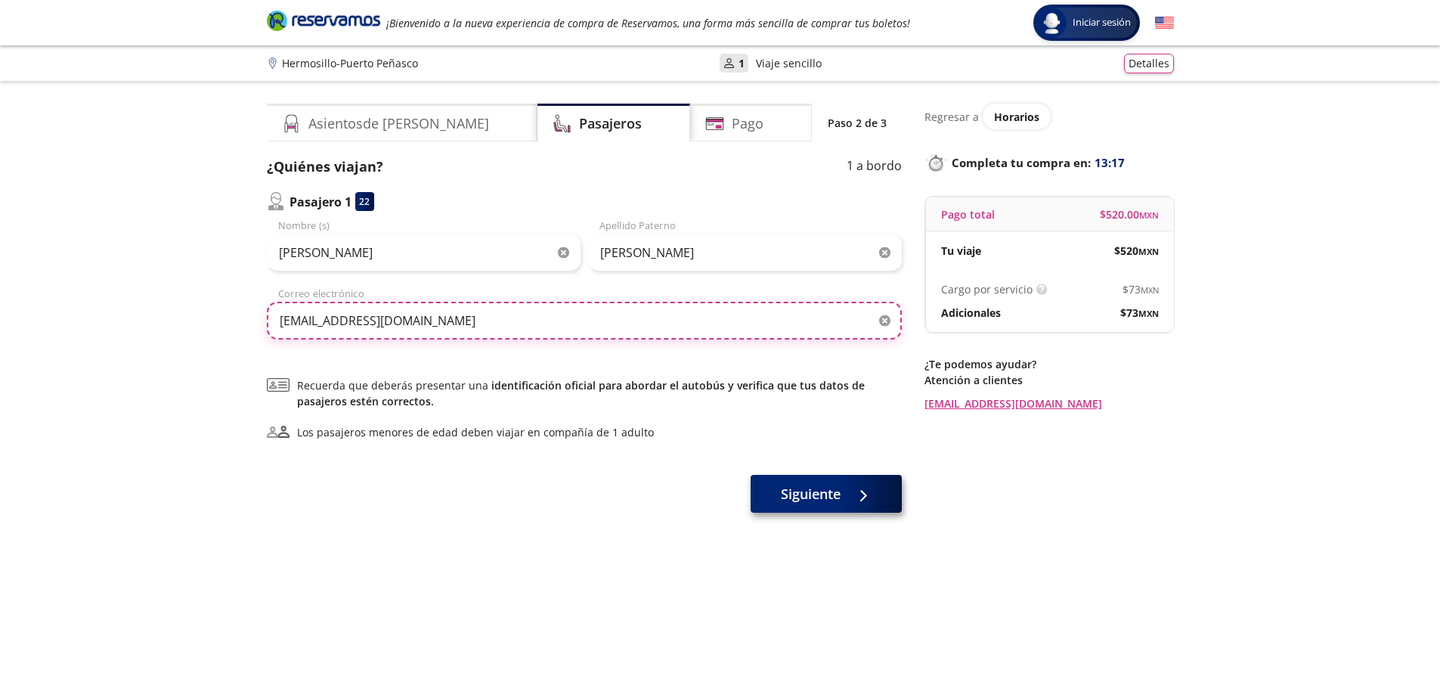
type input "[EMAIL_ADDRESS][DOMAIN_NAME]"
click at [857, 509] on button "Siguiente" at bounding box center [826, 494] width 151 height 38
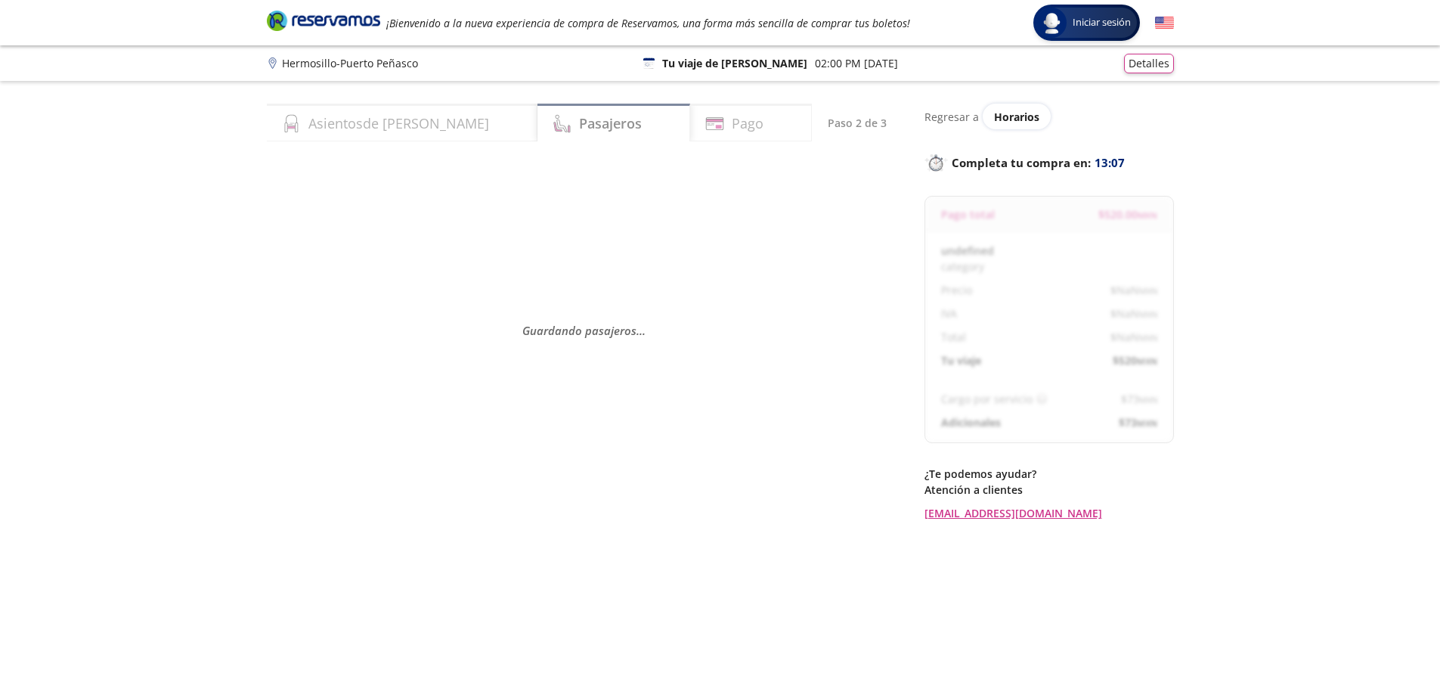
select select "MX"
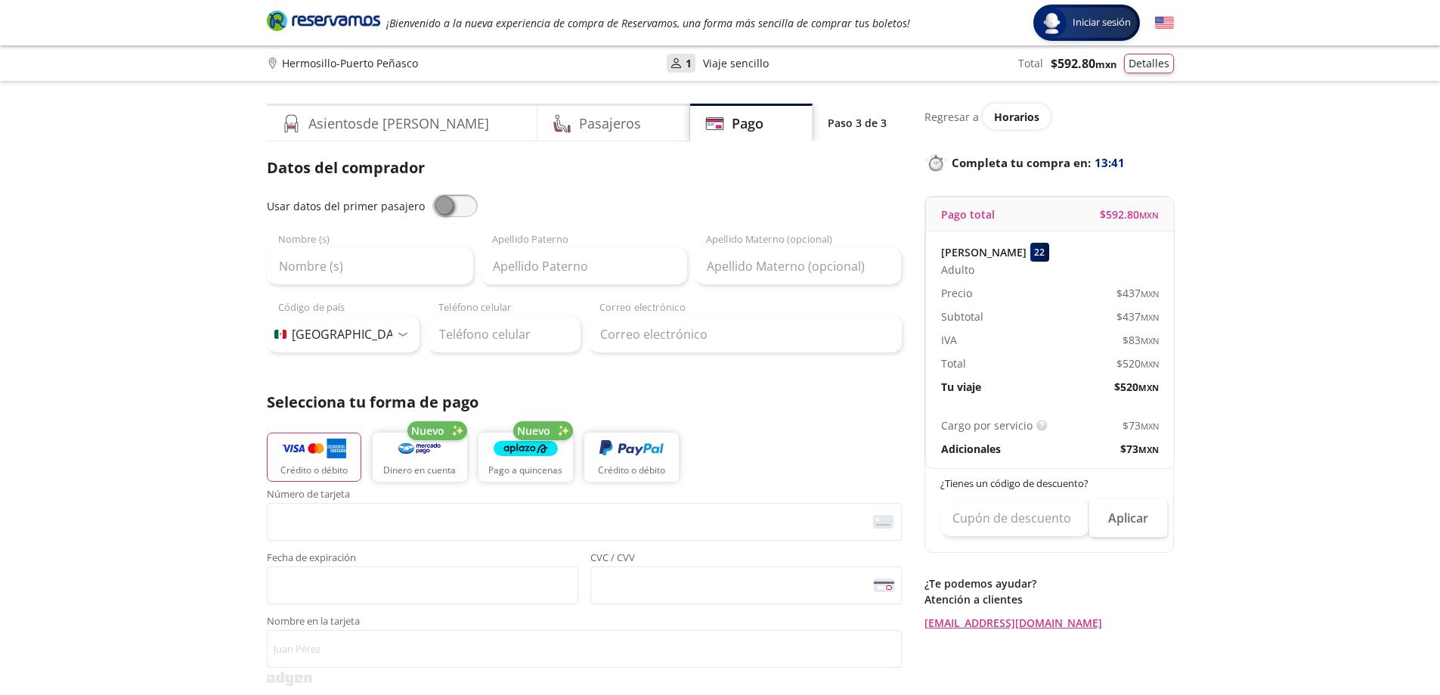
click at [1289, 364] on div "Group 9 Created with Sketch. Pago Hermosillo - [GEOGRAPHIC_DATA] Iniciar sesión…" at bounding box center [720, 626] width 1440 height 1253
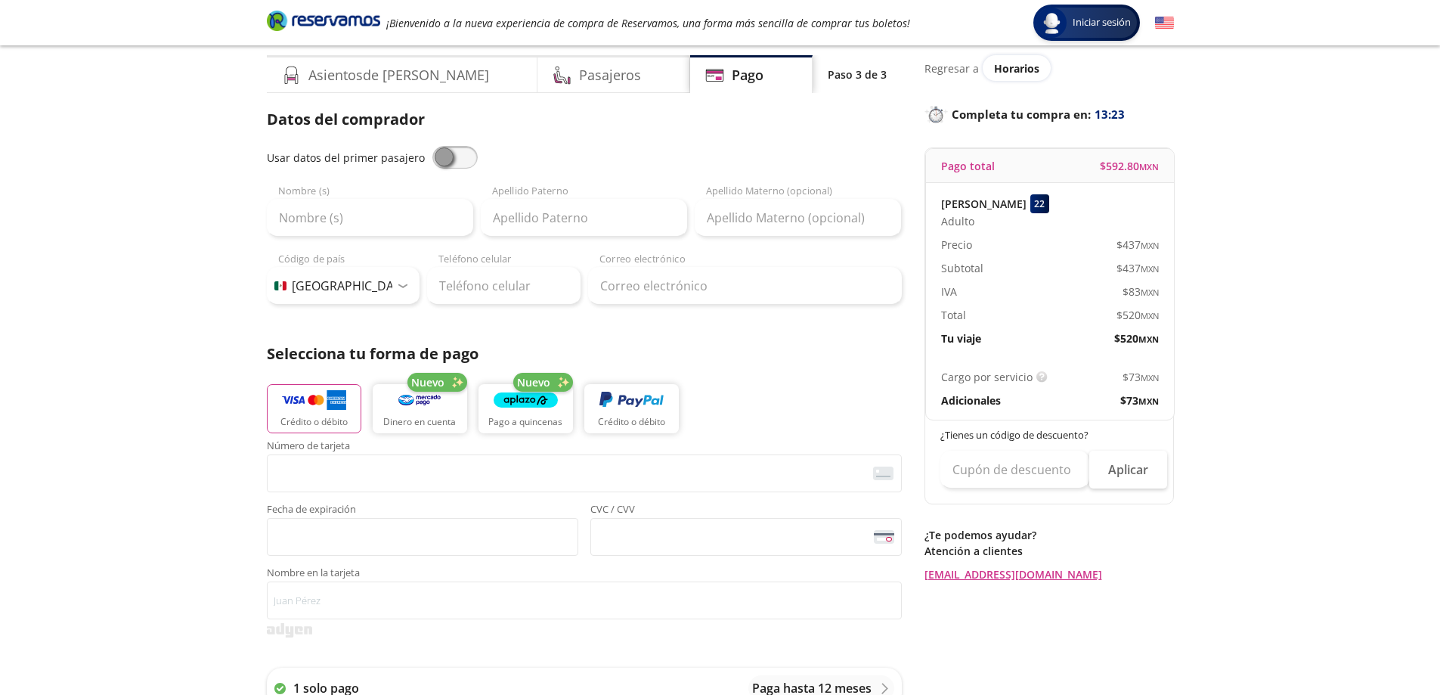
scroll to position [76, 0]
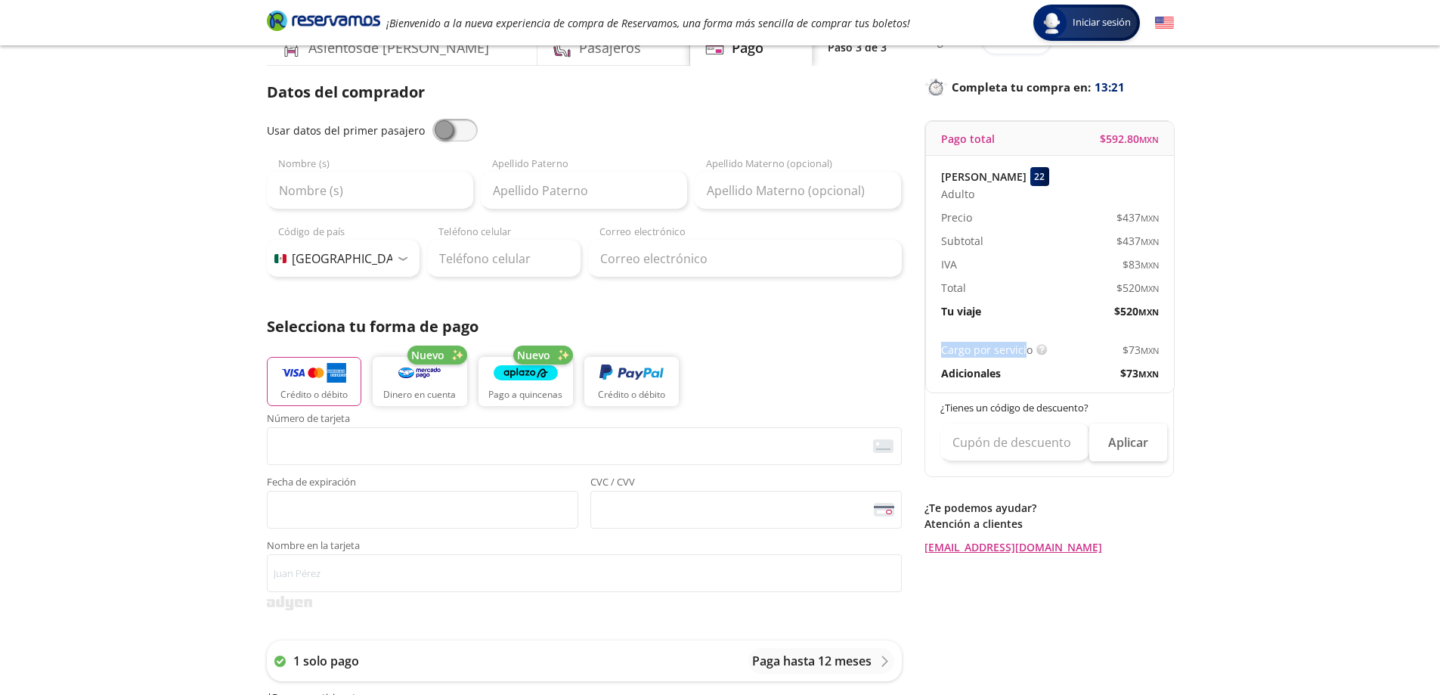
drag, startPoint x: 939, startPoint y: 352, endPoint x: 1056, endPoint y: 355, distance: 117.2
click at [1034, 352] on div "Cargo por servicio Esto nos permite seguir trabajando para ofrecerte la mayor c…" at bounding box center [1050, 361] width 248 height 62
click at [1229, 358] on div "Group 9 Created with Sketch. Pago Hermosillo - [GEOGRAPHIC_DATA] Iniciar sesión…" at bounding box center [720, 550] width 1440 height 1253
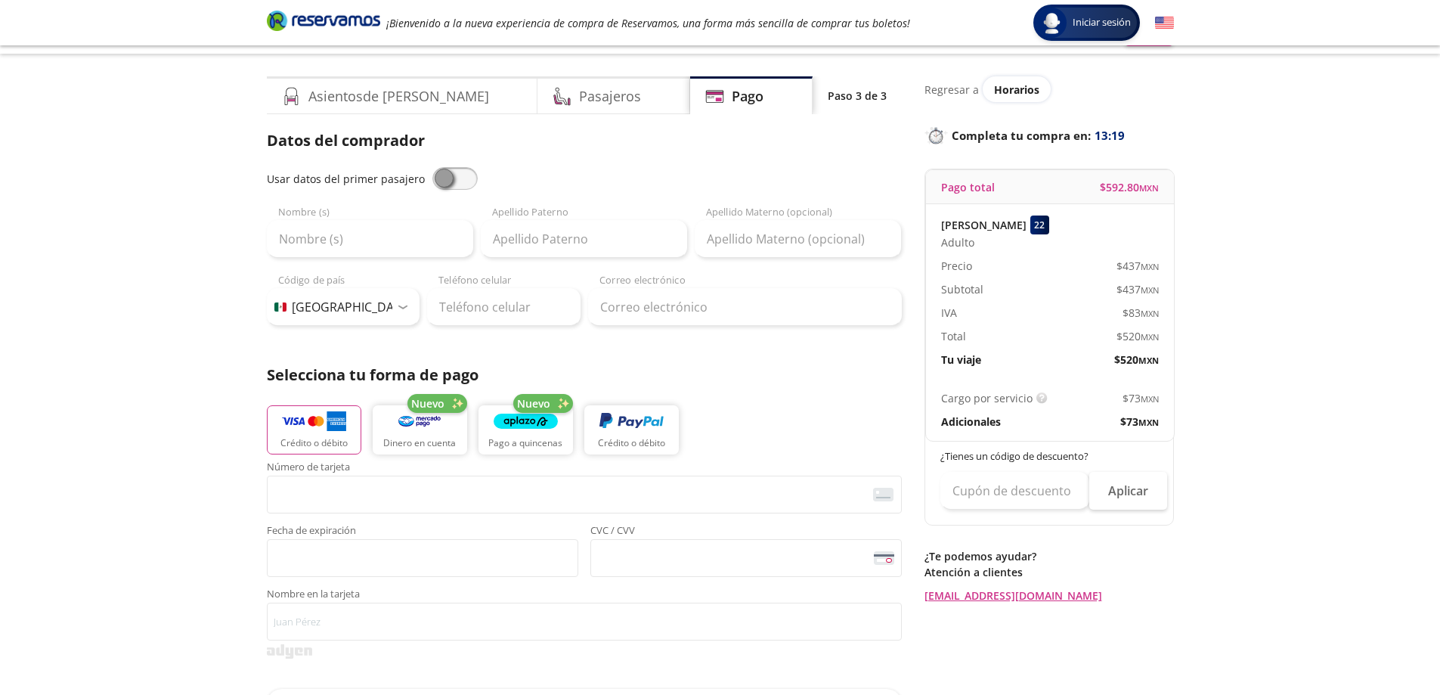
scroll to position [0, 0]
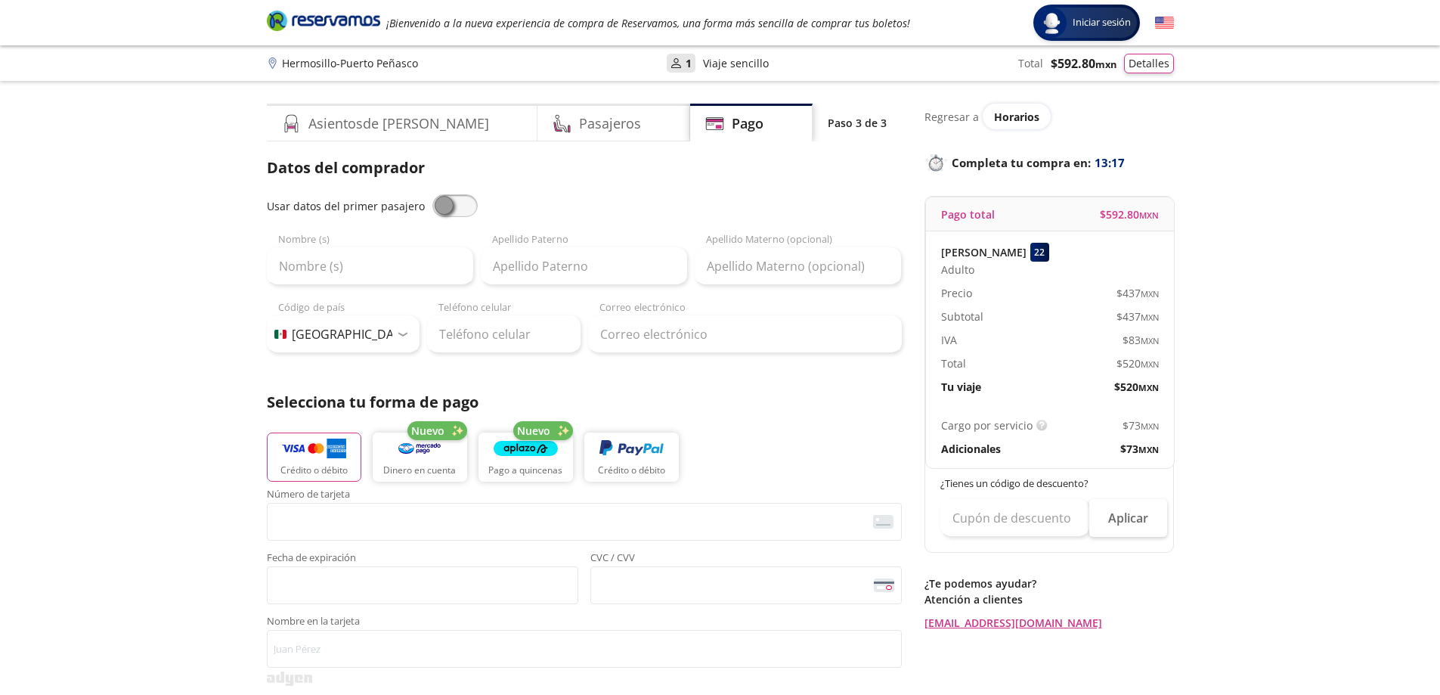
drag, startPoint x: 1101, startPoint y: 210, endPoint x: 1227, endPoint y: 212, distance: 126.3
click at [1204, 212] on div "Group 9 Created with Sketch. Pago Hermosillo - [GEOGRAPHIC_DATA] Iniciar sesión…" at bounding box center [720, 626] width 1440 height 1253
click at [1282, 240] on div "Group 9 Created with Sketch. Pago Hermosillo - [GEOGRAPHIC_DATA] Iniciar sesión…" at bounding box center [720, 626] width 1440 height 1253
drag, startPoint x: 1103, startPoint y: 212, endPoint x: 1177, endPoint y: 217, distance: 74.3
click at [1170, 216] on div "Pago total $ 592.80 MXN" at bounding box center [1050, 214] width 248 height 34
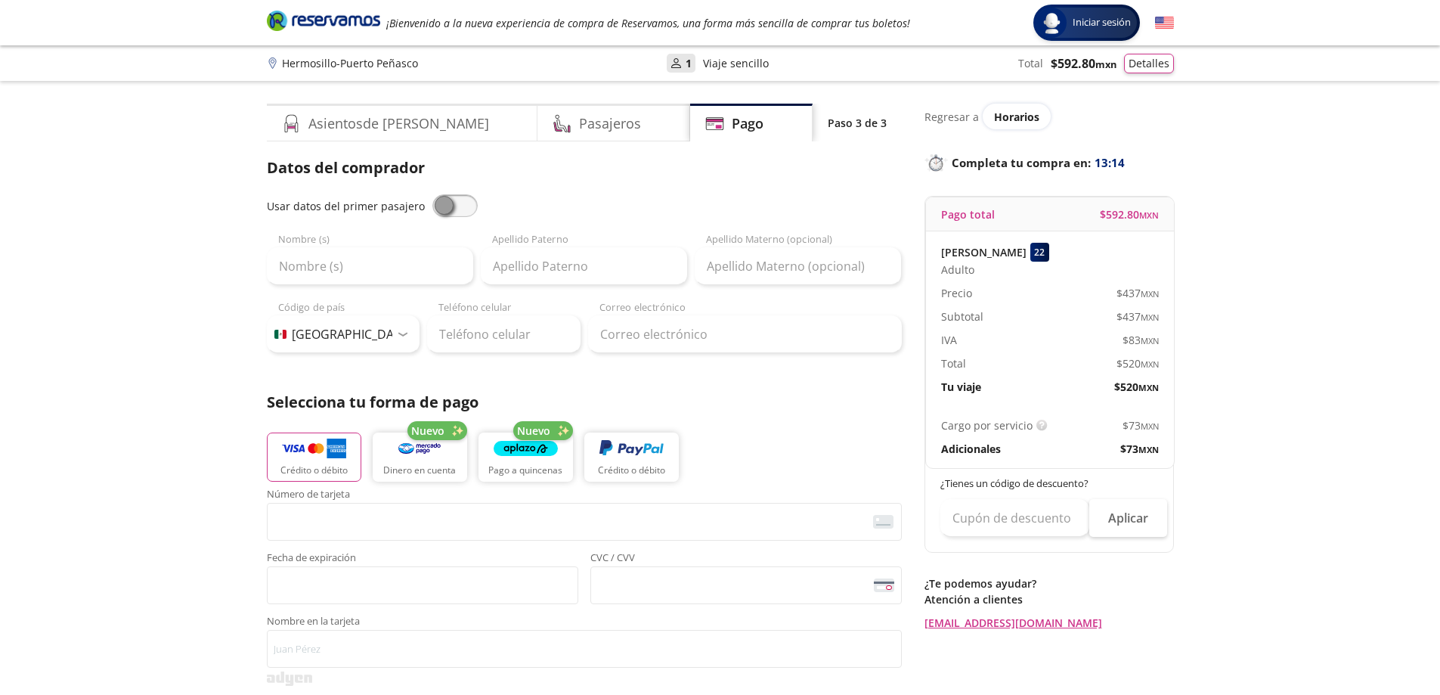
click at [1300, 217] on div "Group 9 Created with Sketch. Pago Hermosillo - [GEOGRAPHIC_DATA] Iniciar sesión…" at bounding box center [720, 626] width 1440 height 1253
drag, startPoint x: 1119, startPoint y: 366, endPoint x: 1224, endPoint y: 364, distance: 105.1
click at [1170, 364] on div "[PERSON_NAME] 22 Adulto Precio $ 437 MXN Subtotal $ 437 MXN IVA $ 83 MXN Total …" at bounding box center [1050, 318] width 248 height 175
click at [1246, 364] on div "Group 9 Created with Sketch. Pago Hermosillo - [GEOGRAPHIC_DATA] Iniciar sesión…" at bounding box center [720, 626] width 1440 height 1253
drag, startPoint x: 1121, startPoint y: 291, endPoint x: 1175, endPoint y: 358, distance: 86.0
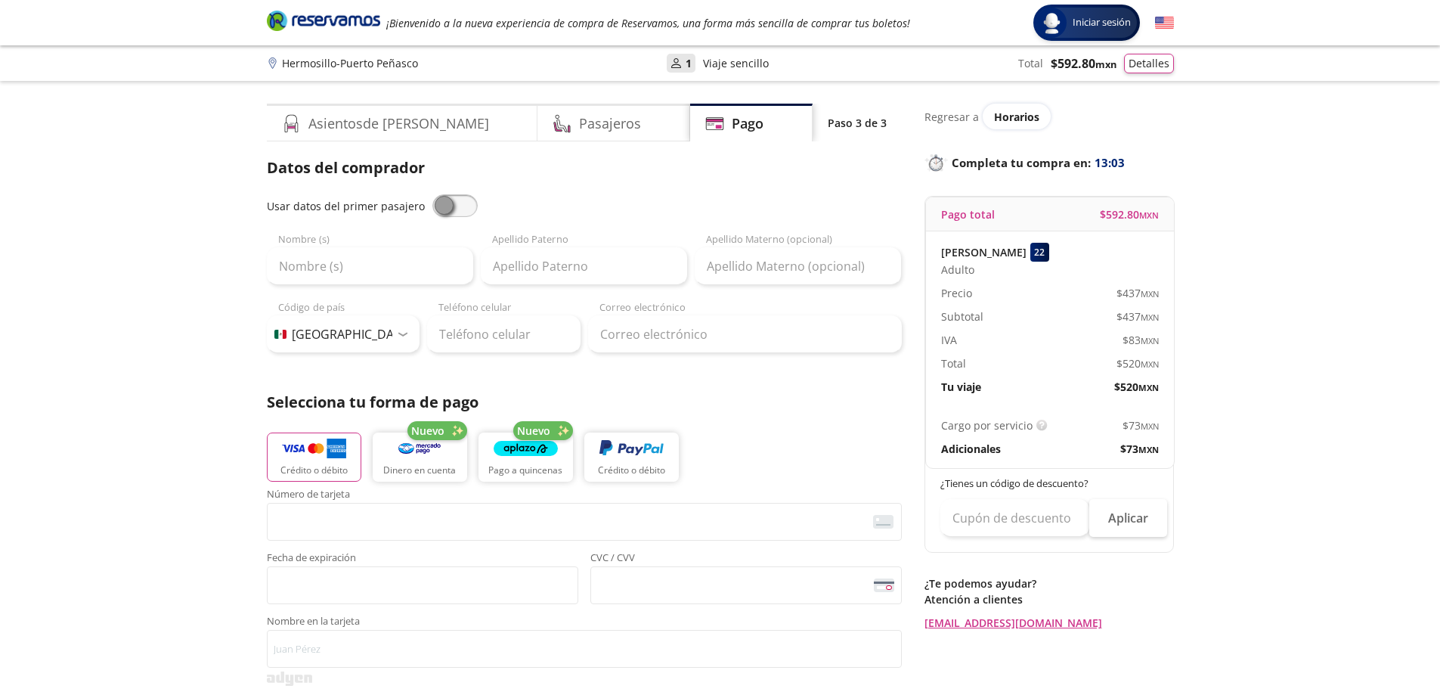
click at [1175, 358] on div "Asientos de [PERSON_NAME] Pago Paso 3 de 3 Servicios adicionales ¿Tienes un cód…" at bounding box center [720, 629] width 922 height 1051
click at [1226, 327] on div "Group 9 Created with Sketch. Pago Hermosillo - [GEOGRAPHIC_DATA] Iniciar sesión…" at bounding box center [720, 626] width 1440 height 1253
drag, startPoint x: 944, startPoint y: 343, endPoint x: 1039, endPoint y: 343, distance: 95.3
click at [1028, 343] on div "IVA" at bounding box center [995, 340] width 109 height 16
drag, startPoint x: 1124, startPoint y: 341, endPoint x: 1142, endPoint y: 343, distance: 17.5
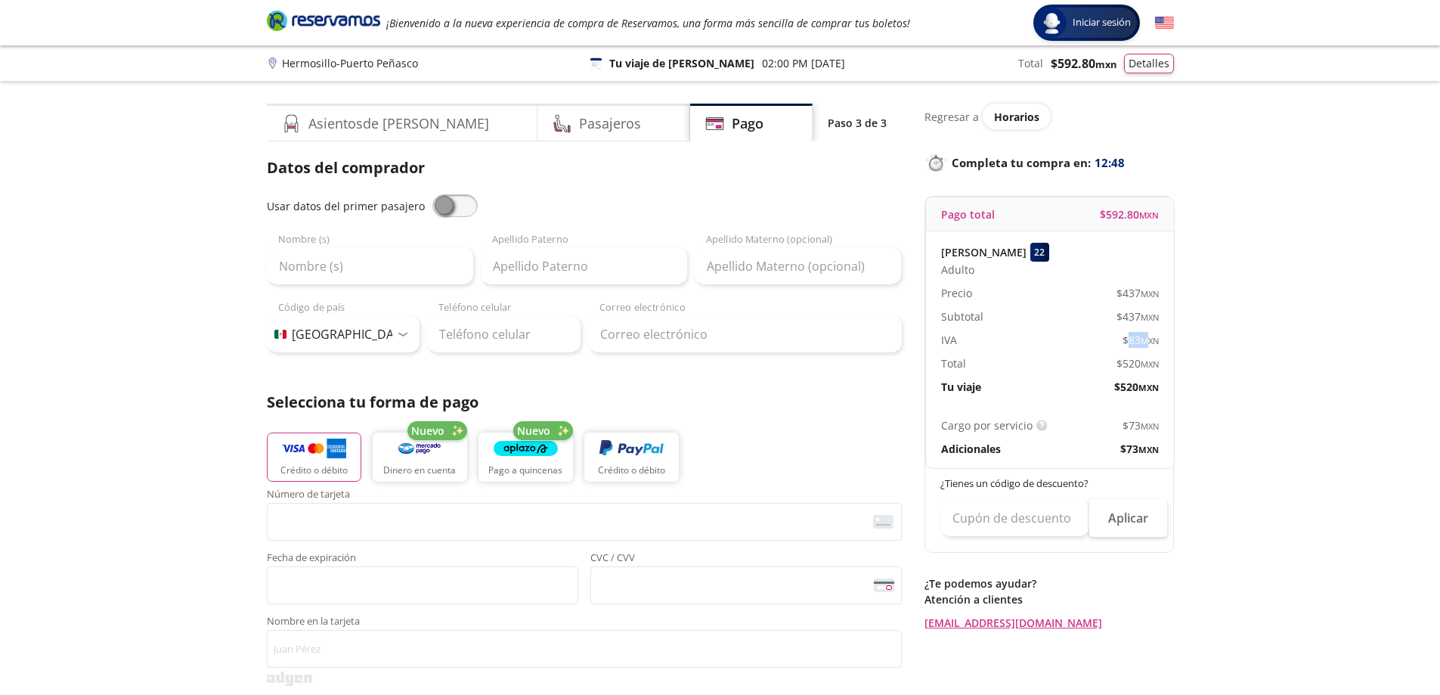
click at [1142, 343] on span "$ 83 MXN" at bounding box center [1141, 340] width 36 height 16
drag, startPoint x: 1118, startPoint y: 367, endPoint x: 1139, endPoint y: 367, distance: 20.4
click at [1139, 367] on span "$ 520 MXN" at bounding box center [1138, 363] width 42 height 16
click at [1091, 392] on div "$ 520 MXN" at bounding box center [1104, 387] width 109 height 16
drag, startPoint x: 1127, startPoint y: 426, endPoint x: 1140, endPoint y: 426, distance: 12.9
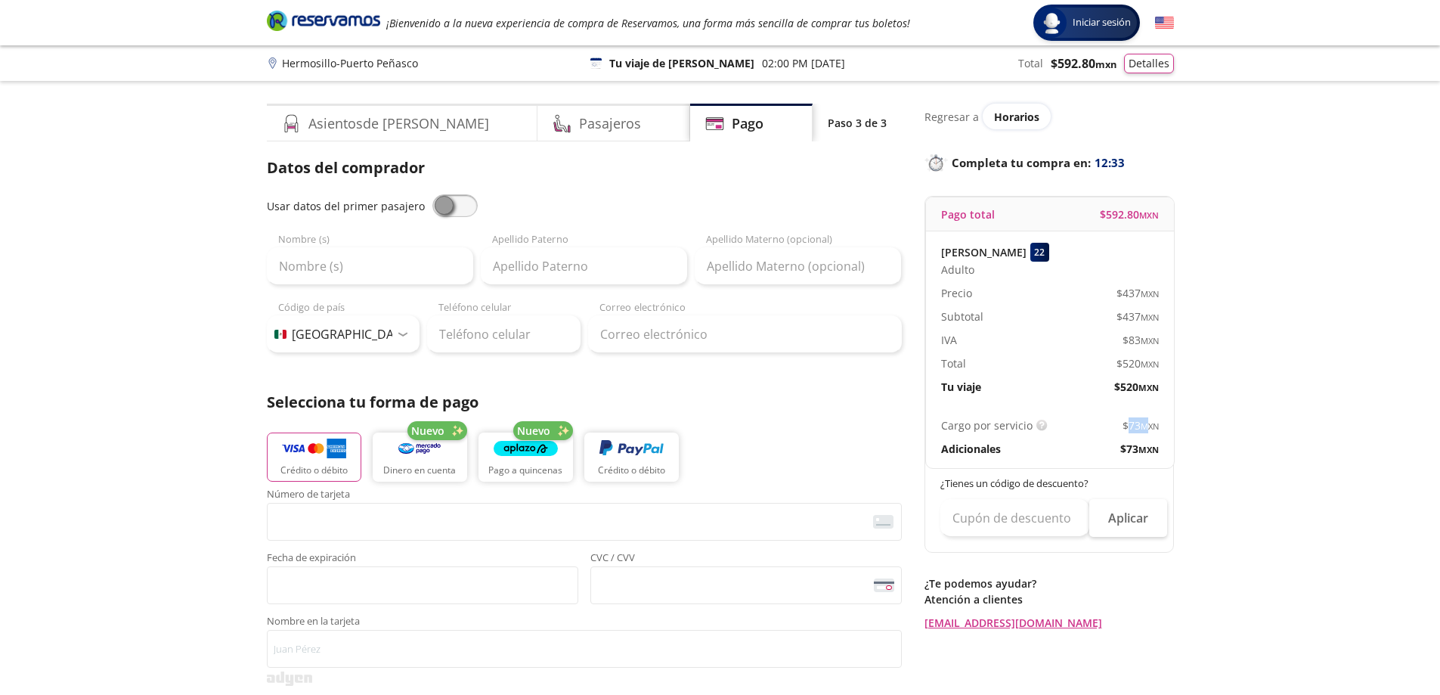
click at [1140, 426] on span "$ 73 MXN" at bounding box center [1141, 425] width 36 height 16
drag, startPoint x: 1158, startPoint y: 412, endPoint x: 1143, endPoint y: 412, distance: 15.1
click at [1154, 412] on div "Cargo por servicio Esto nos permite seguir trabajando para ofrecerte la mayor c…" at bounding box center [1050, 437] width 248 height 62
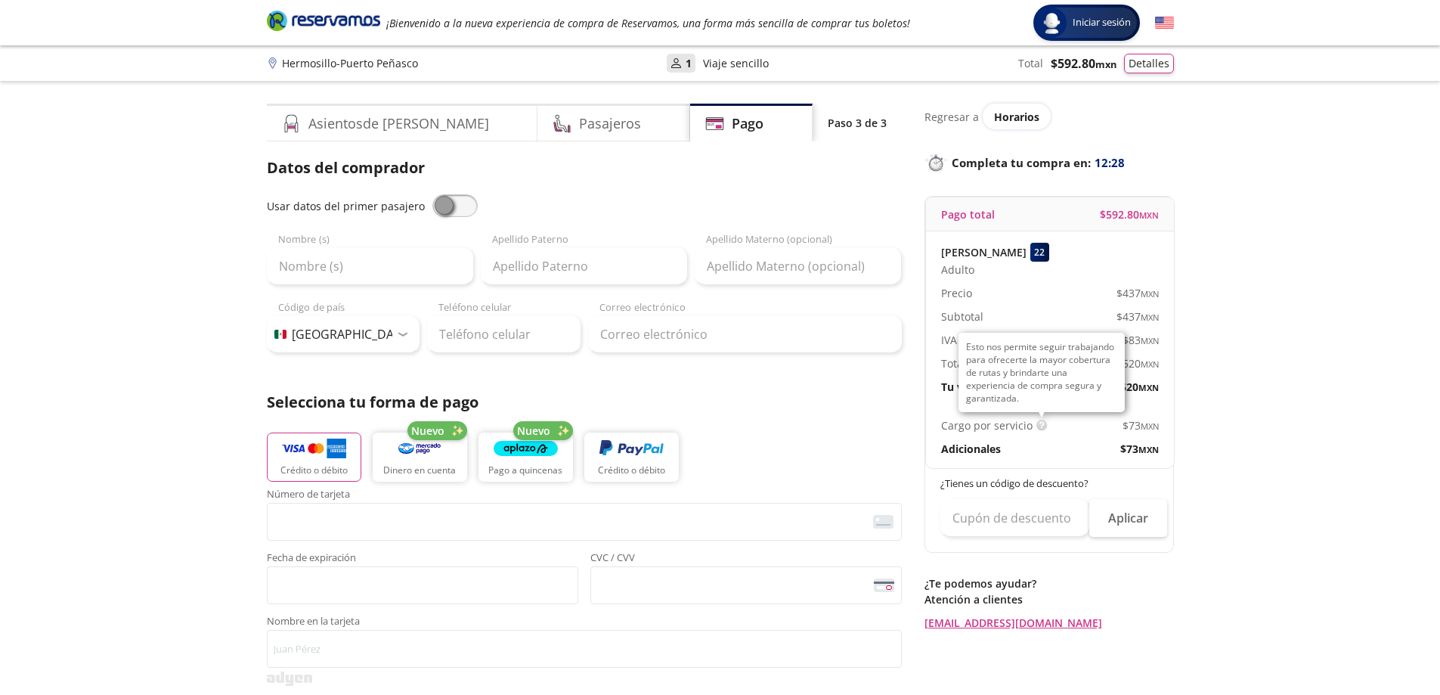
click at [1060, 412] on div "Esto nos permite seguir trabajando para ofrecerte la mayor cobertura de rutas y…" at bounding box center [1042, 372] width 166 height 79
click at [1090, 426] on div "$ 73 MXN" at bounding box center [1104, 425] width 109 height 16
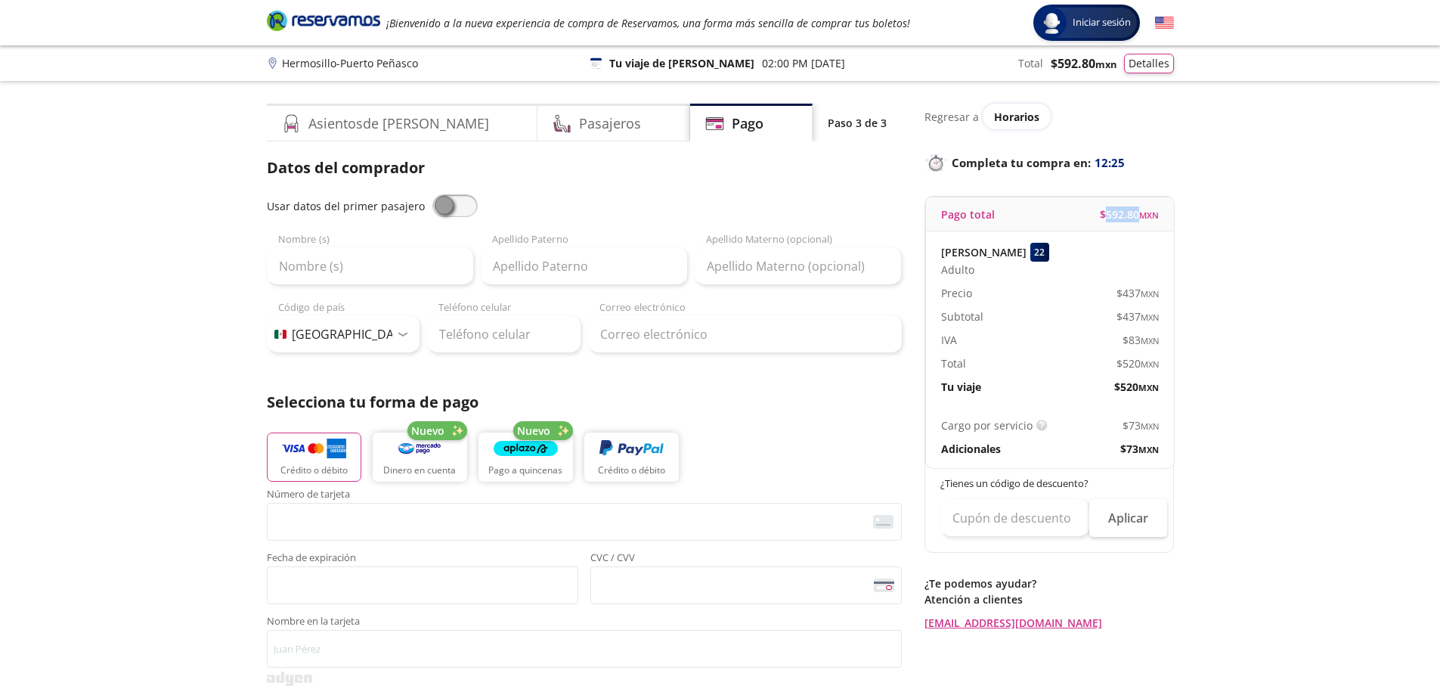
drag, startPoint x: 1104, startPoint y: 219, endPoint x: 1180, endPoint y: 218, distance: 76.4
click at [1151, 218] on span "$ 592.80 MXN" at bounding box center [1129, 214] width 59 height 16
click at [1192, 218] on div "Group 9 Created with Sketch. Pago Hermosillo - [GEOGRAPHIC_DATA] Iniciar sesión…" at bounding box center [720, 626] width 1440 height 1253
drag, startPoint x: 1105, startPoint y: 216, endPoint x: 1167, endPoint y: 219, distance: 62.0
click at [1167, 219] on div "Pago total $ 592.80 MXN" at bounding box center [1050, 214] width 248 height 34
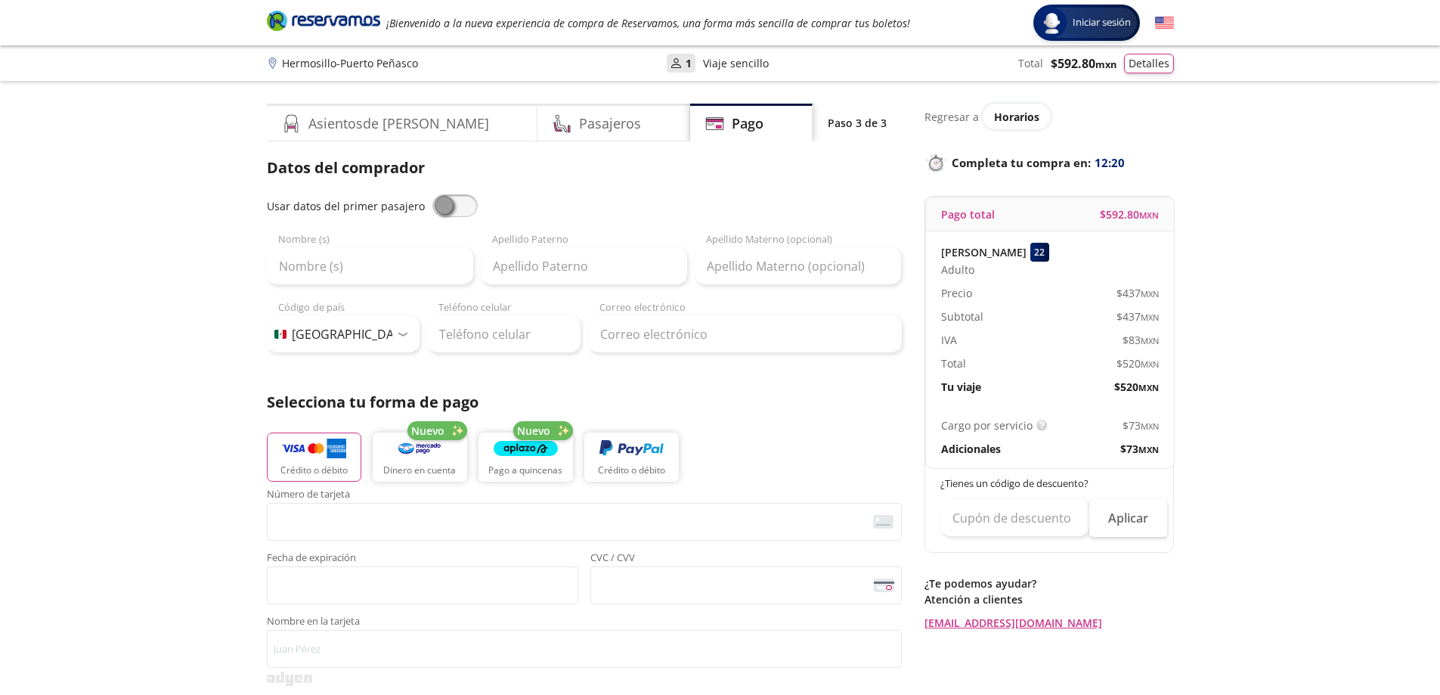
click at [1114, 212] on span "$ 592.80 MXN" at bounding box center [1129, 214] width 59 height 16
drag, startPoint x: 1103, startPoint y: 209, endPoint x: 1201, endPoint y: 209, distance: 98.3
click at [1200, 209] on div "Group 9 Created with Sketch. Pago Hermosillo - [GEOGRAPHIC_DATA] Iniciar sesión…" at bounding box center [720, 626] width 1440 height 1253
click at [1164, 237] on div "[PERSON_NAME] 22 Adulto Precio $ 437 MXN Subtotal $ 437 MXN IVA $ 83 MXN Total …" at bounding box center [1050, 318] width 248 height 175
drag, startPoint x: 1106, startPoint y: 215, endPoint x: 1177, endPoint y: 221, distance: 71.3
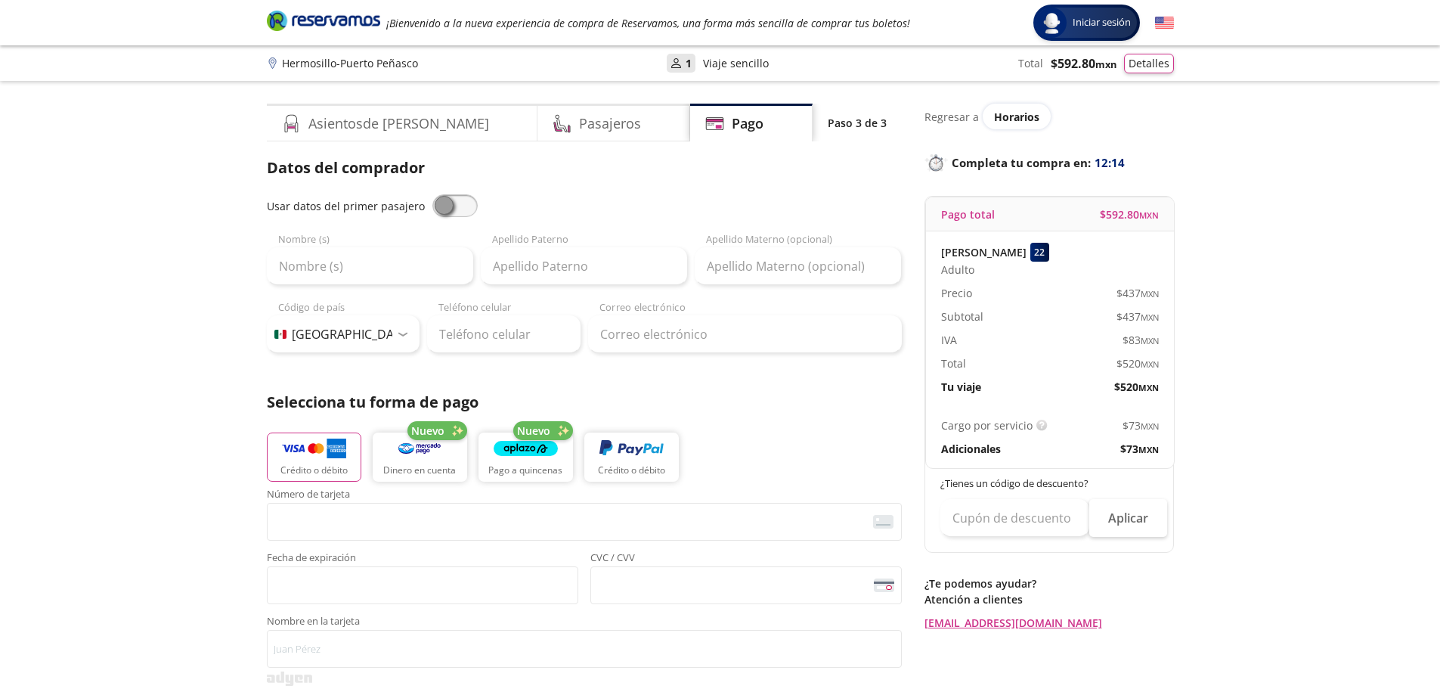
click at [1170, 221] on div "Pago total $ 592.80 MXN" at bounding box center [1050, 214] width 248 height 34
click at [1235, 234] on div "Group 9 Created with Sketch. Pago Hermosillo - [GEOGRAPHIC_DATA] Iniciar sesión…" at bounding box center [720, 626] width 1440 height 1253
